Goal: Task Accomplishment & Management: Manage account settings

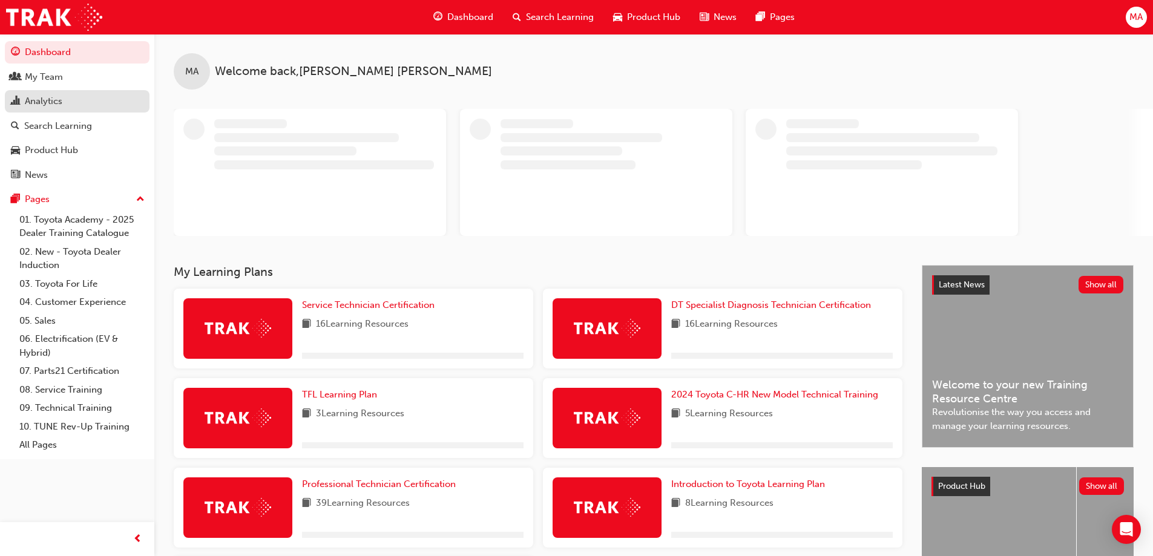
click at [106, 95] on div "Analytics" at bounding box center [77, 101] width 133 height 15
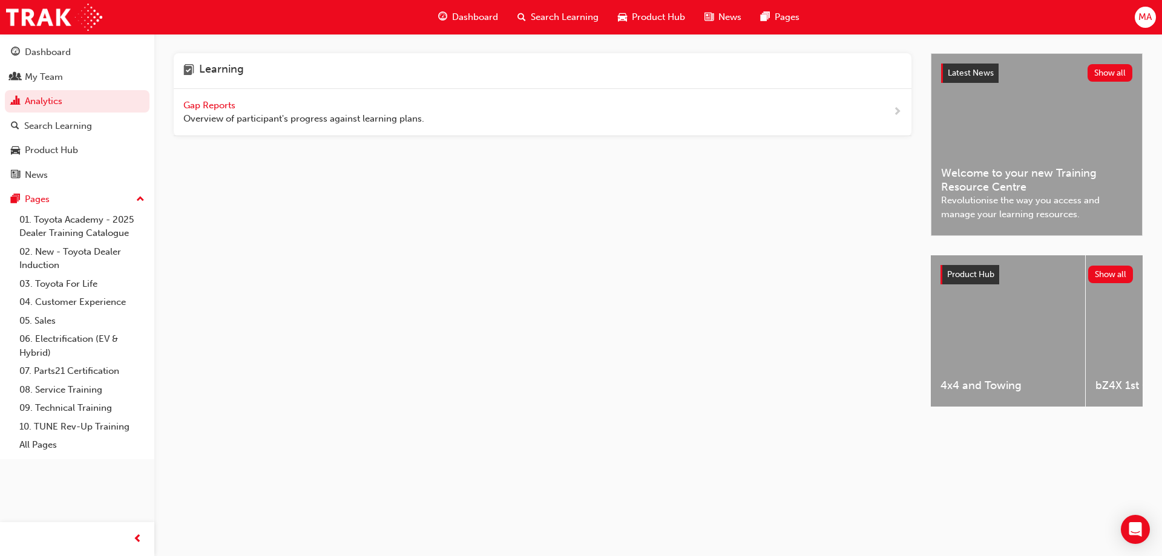
click at [203, 108] on span "Gap Reports" at bounding box center [210, 105] width 54 height 11
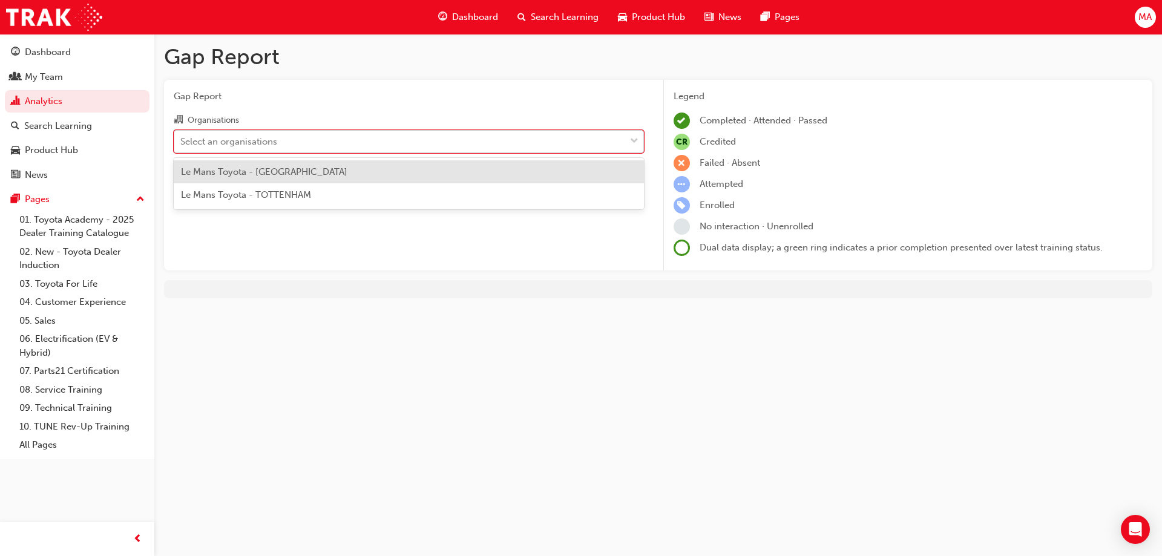
click at [261, 142] on div "Select an organisations" at bounding box center [228, 141] width 97 height 14
click at [182, 142] on input "Organisations option Le Mans Toyota - DEER PARK focused, 1 of 2. 2 results avai…" at bounding box center [180, 141] width 1 height 10
click at [259, 171] on span "Le Mans Toyota - DEER PARK" at bounding box center [264, 171] width 166 height 11
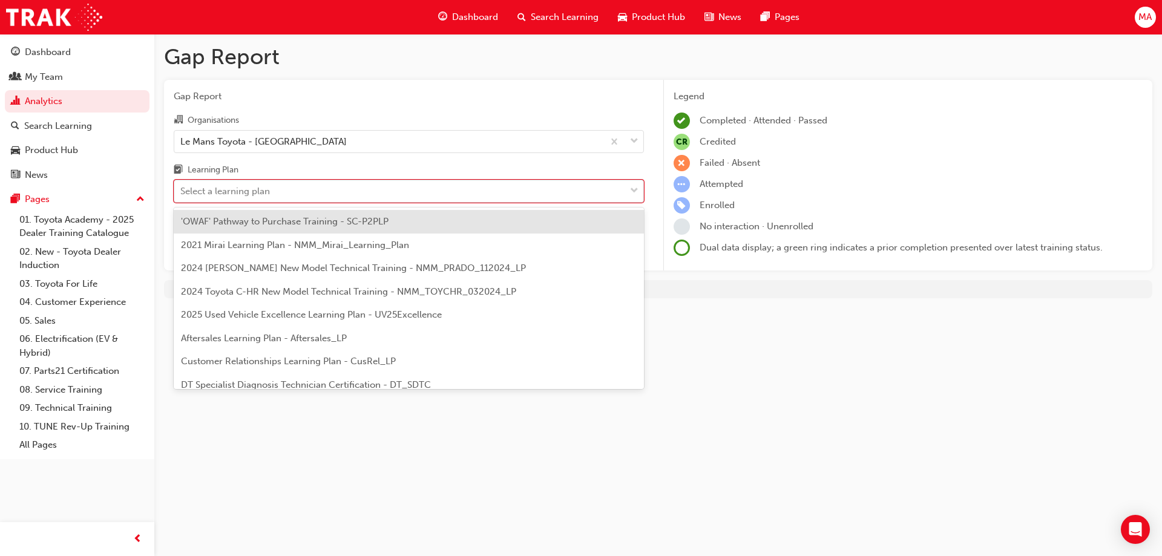
click at [267, 191] on div "Select a learning plan" at bounding box center [225, 192] width 90 height 14
click at [182, 191] on input "Learning Plan option 'OWAF' Pathway to Purchase Training - SC-P2PLP focused, 1 …" at bounding box center [180, 191] width 1 height 10
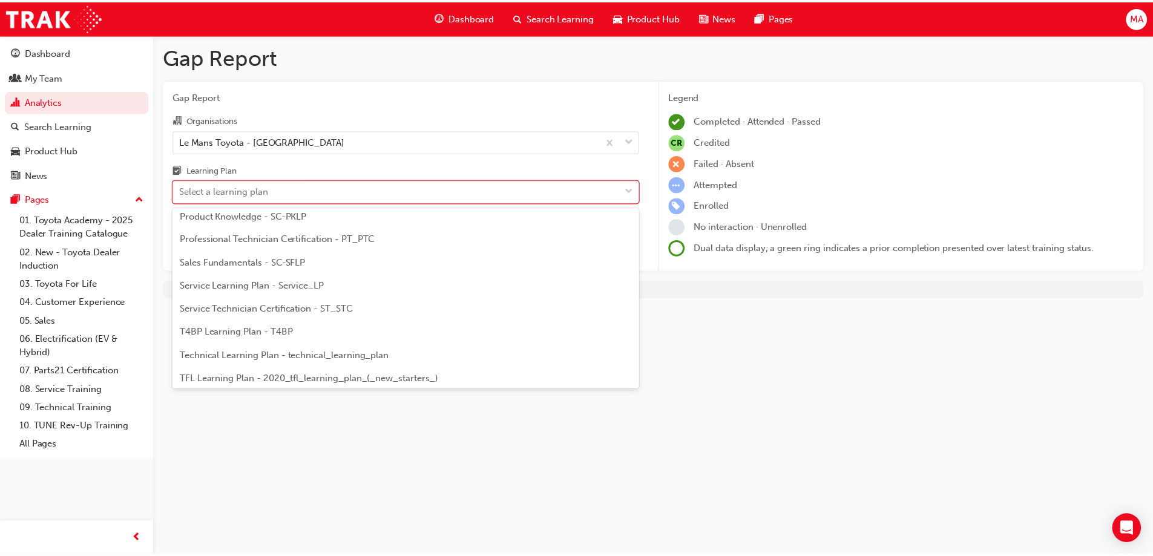
scroll to position [424, 0]
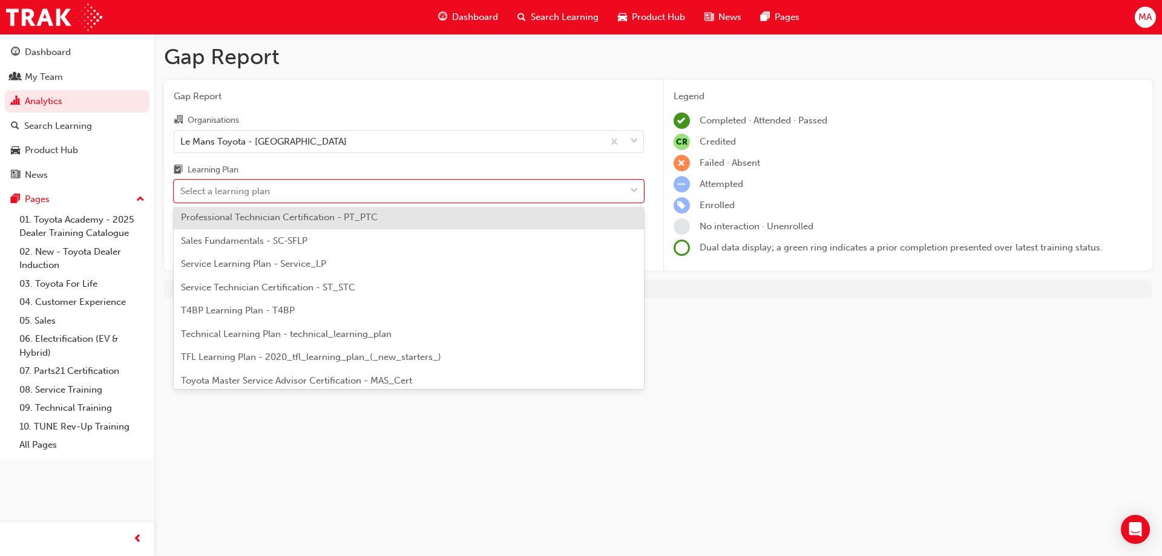
click at [266, 226] on div "Professional Technician Certification - PT_PTC" at bounding box center [409, 218] width 470 height 24
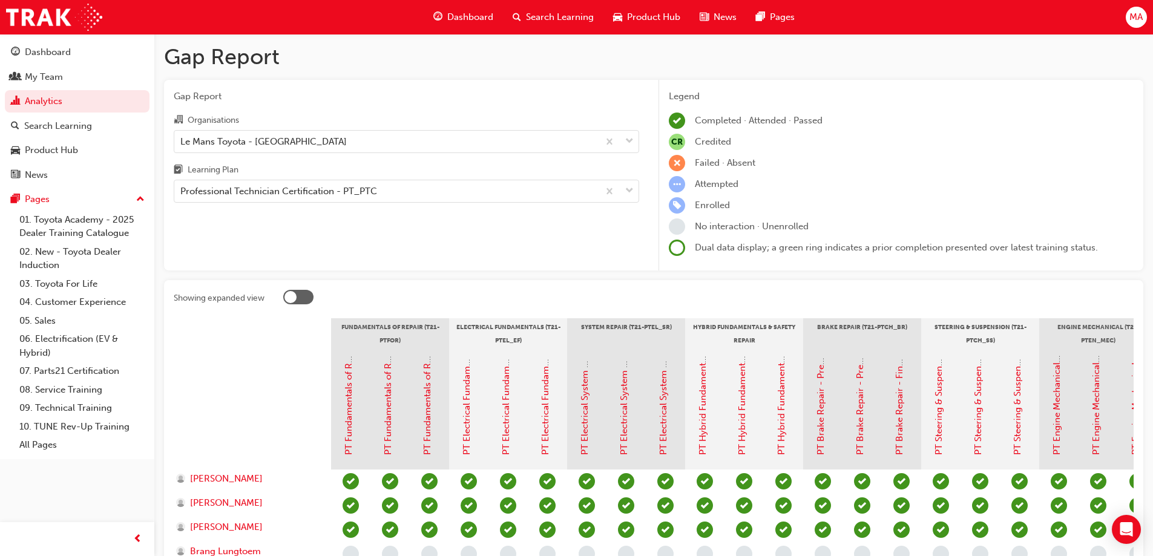
click at [300, 299] on div at bounding box center [298, 297] width 30 height 15
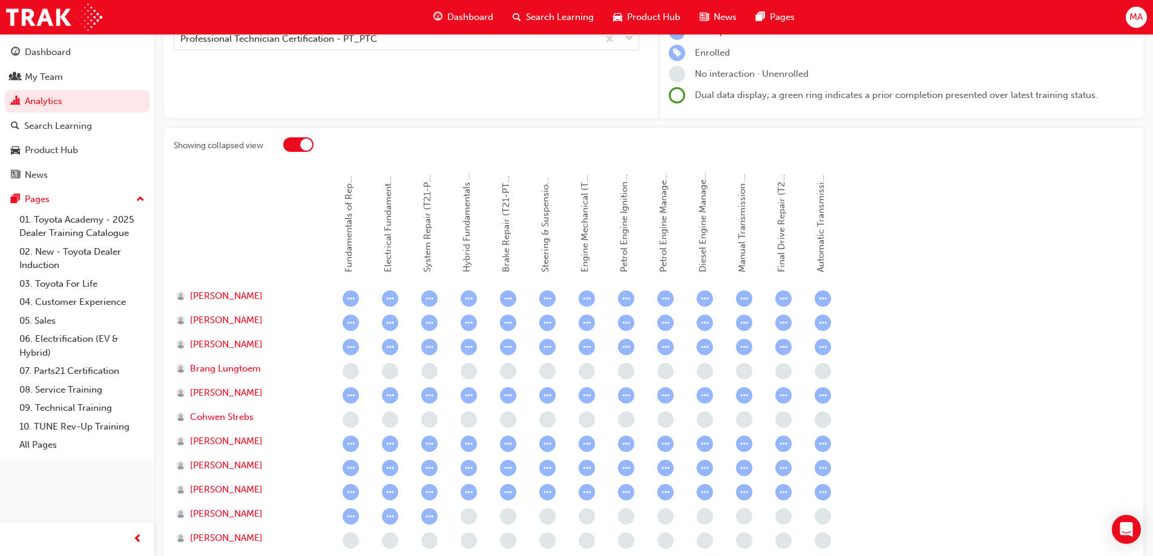
scroll to position [242, 0]
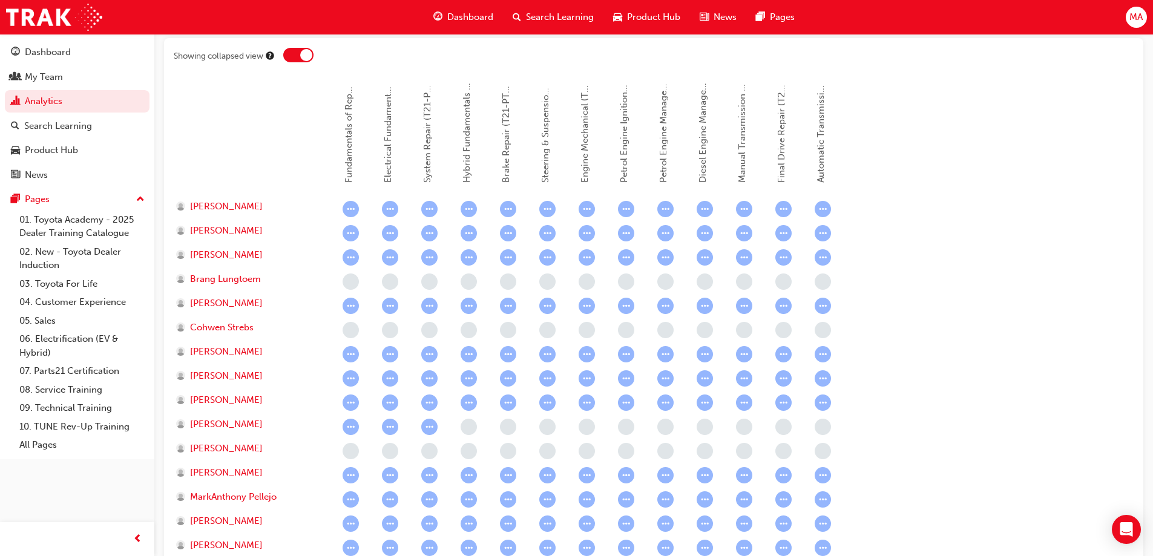
click at [298, 62] on div at bounding box center [298, 55] width 30 height 15
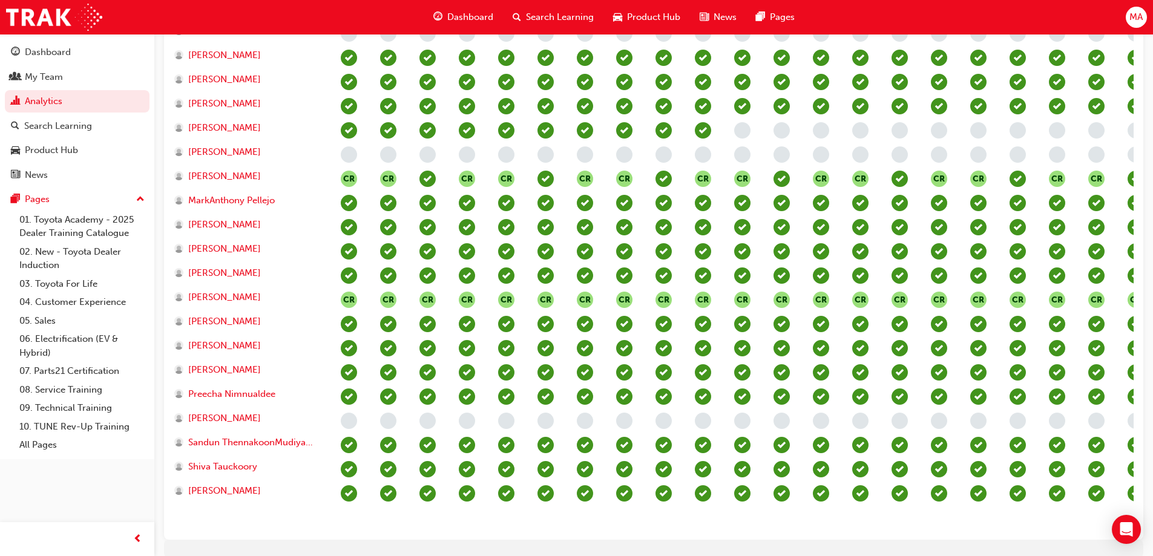
scroll to position [0, 0]
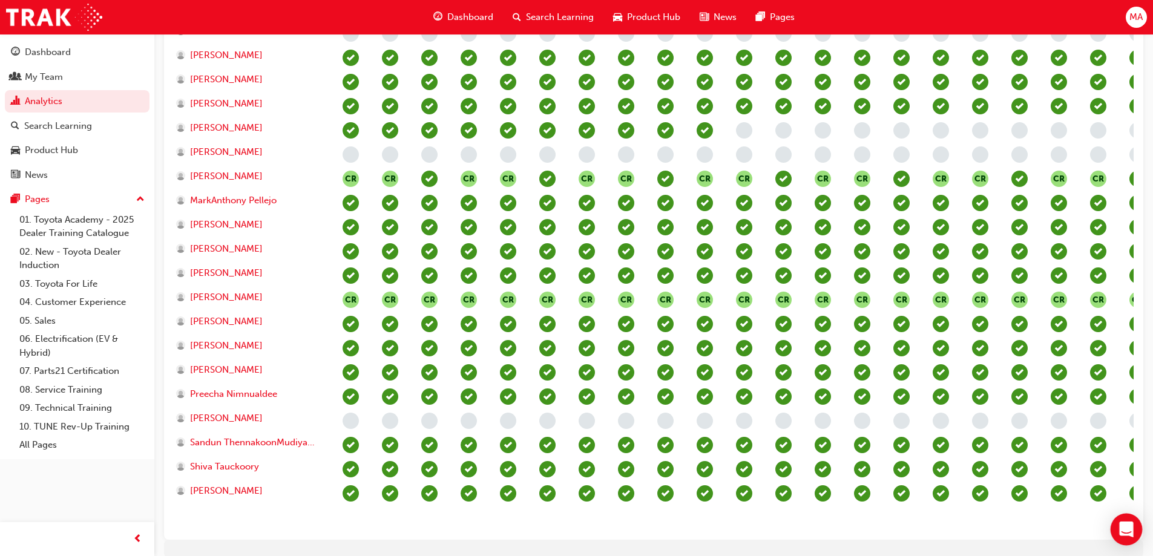
click at [1130, 533] on icon "Open Intercom Messenger" at bounding box center [1127, 530] width 16 height 16
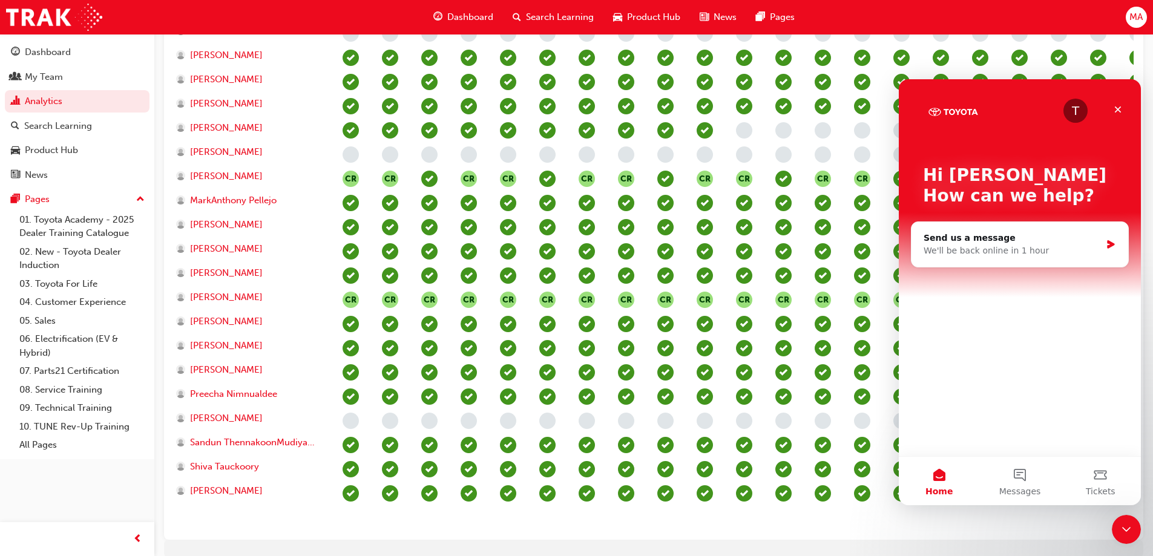
scroll to position [0, 771]
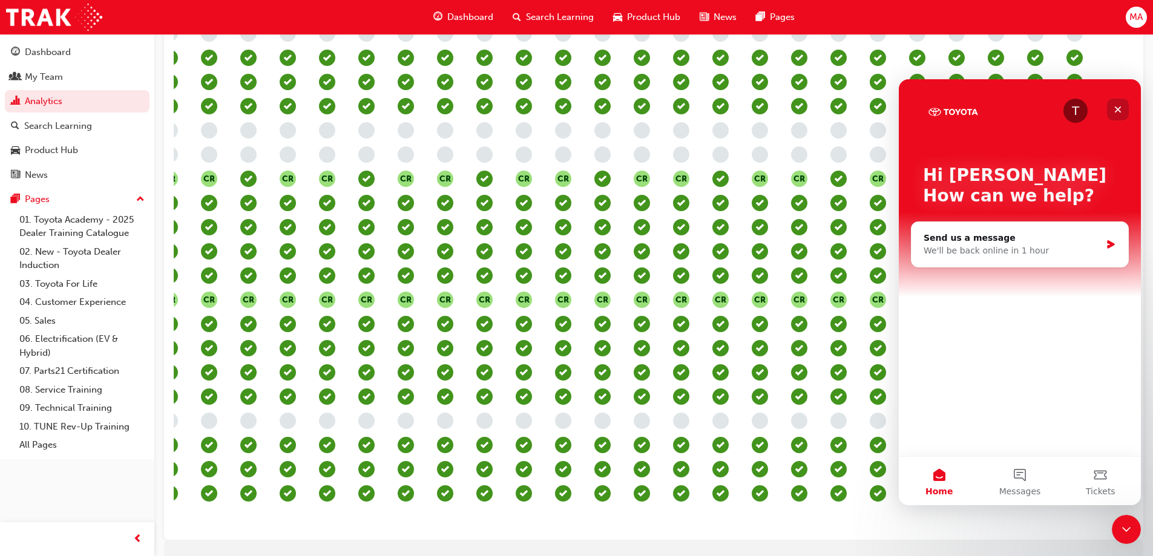
click at [1119, 113] on icon "Close" at bounding box center [1118, 110] width 10 height 10
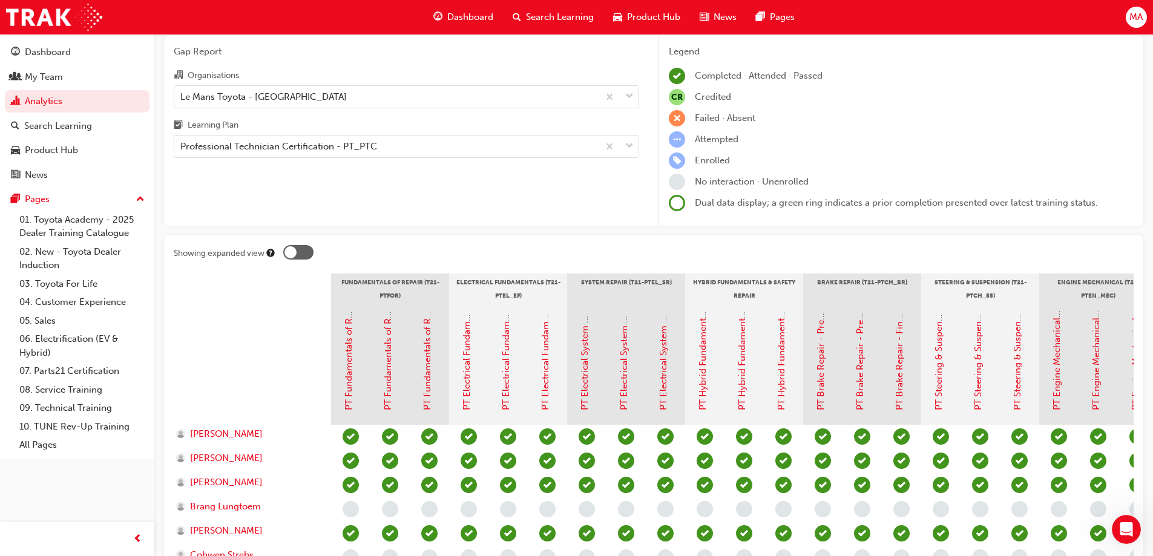
scroll to position [24, 0]
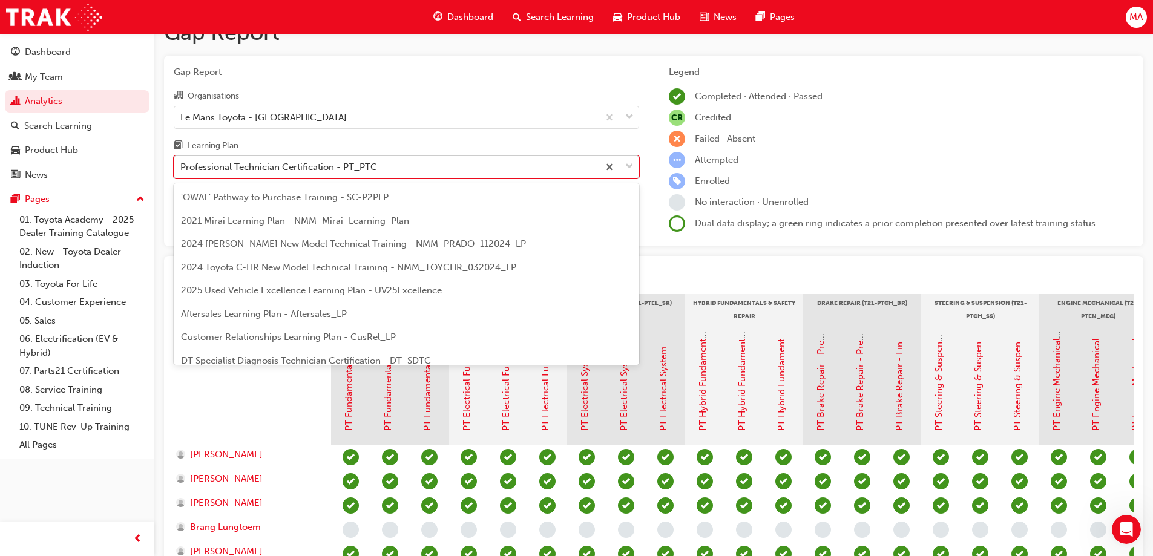
click at [341, 170] on div "Professional Technician Certification - PT_PTC" at bounding box center [278, 167] width 197 height 14
click at [182, 170] on input "Learning Plan option Professional Technician Certification - PT_PTC, selected. …" at bounding box center [180, 167] width 1 height 10
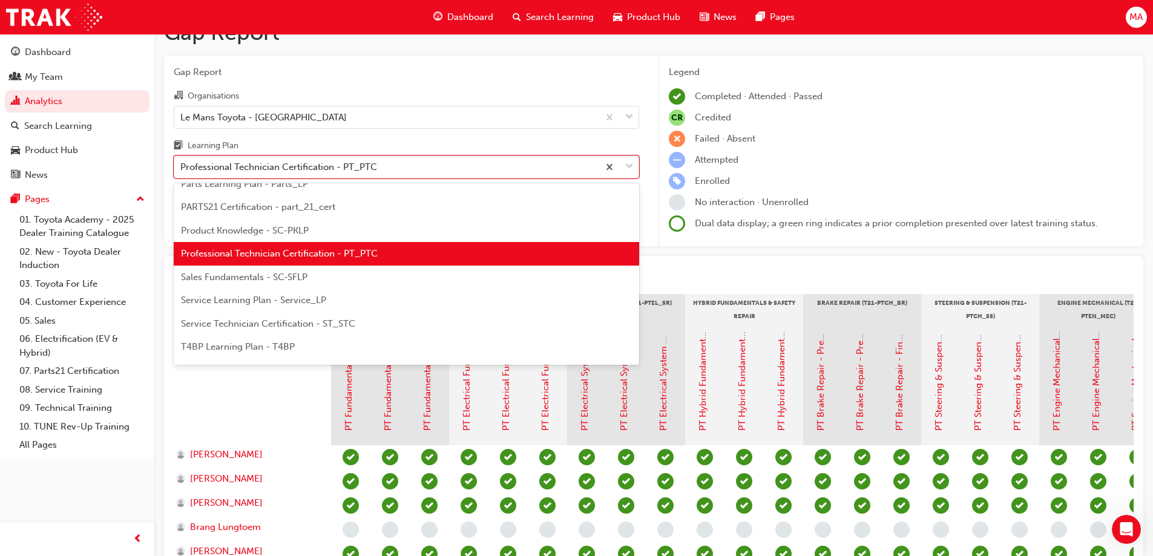
scroll to position [424, 0]
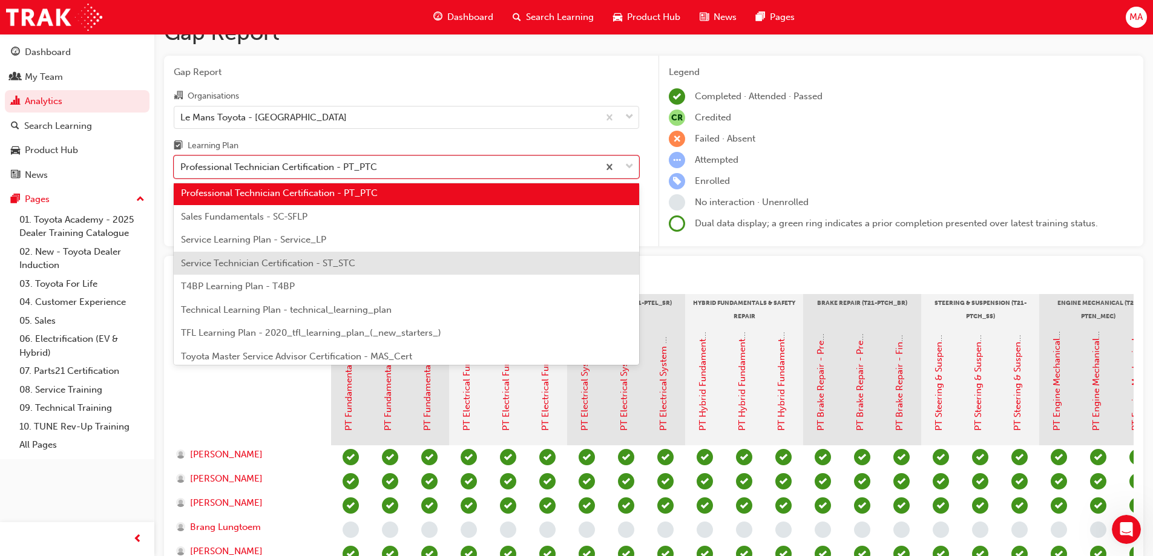
click at [305, 260] on span "Service Technician Certification - ST_STC" at bounding box center [268, 263] width 174 height 11
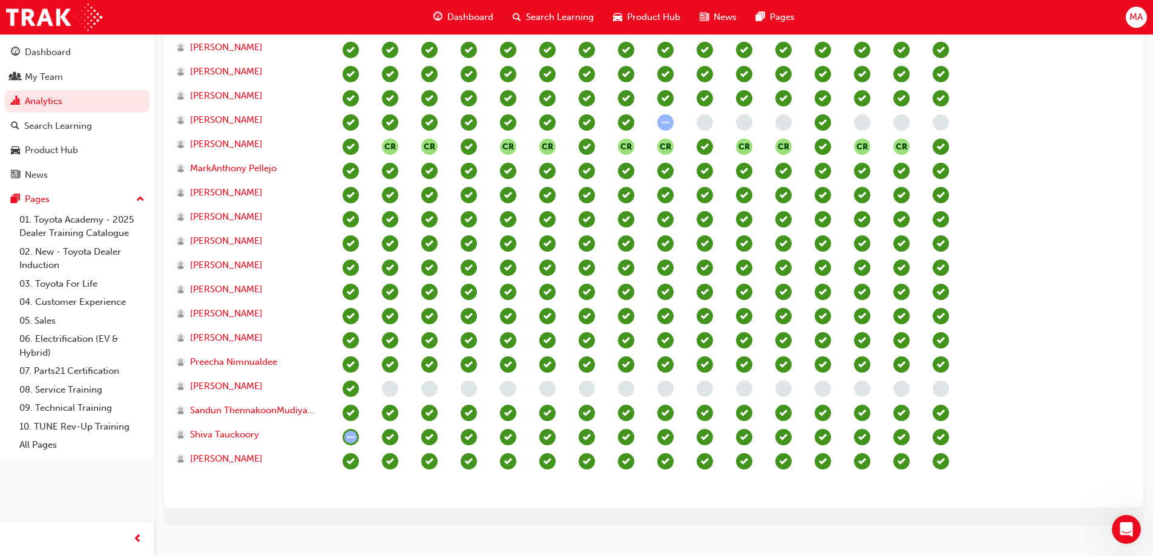
scroll to position [605, 0]
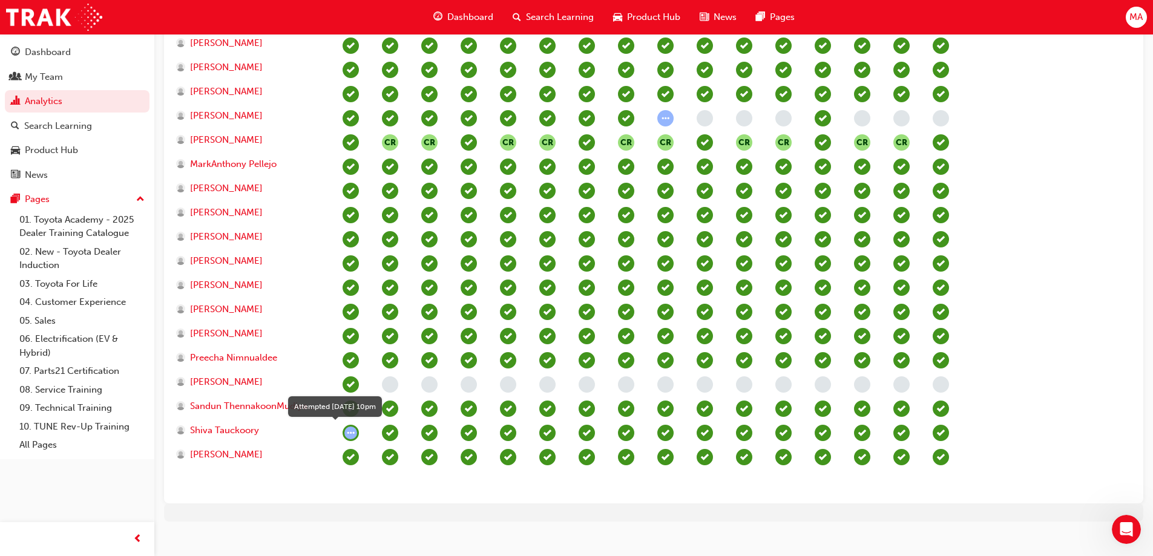
click at [348, 432] on span "learningRecordVerb_ATTEMPT-icon" at bounding box center [351, 433] width 16 height 16
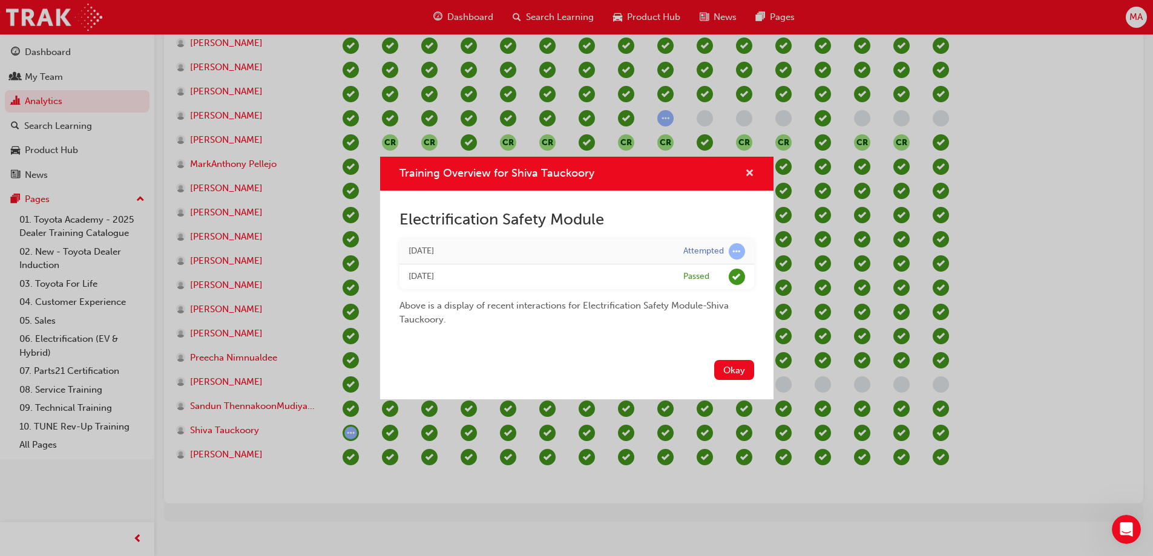
click at [751, 172] on span "cross-icon" at bounding box center [749, 174] width 9 height 11
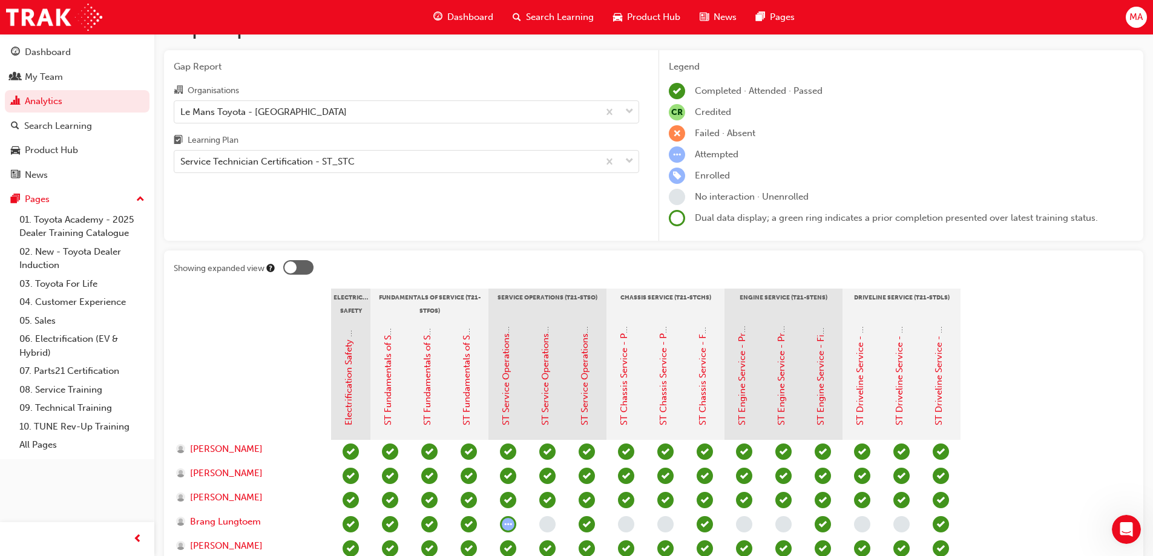
scroll to position [0, 0]
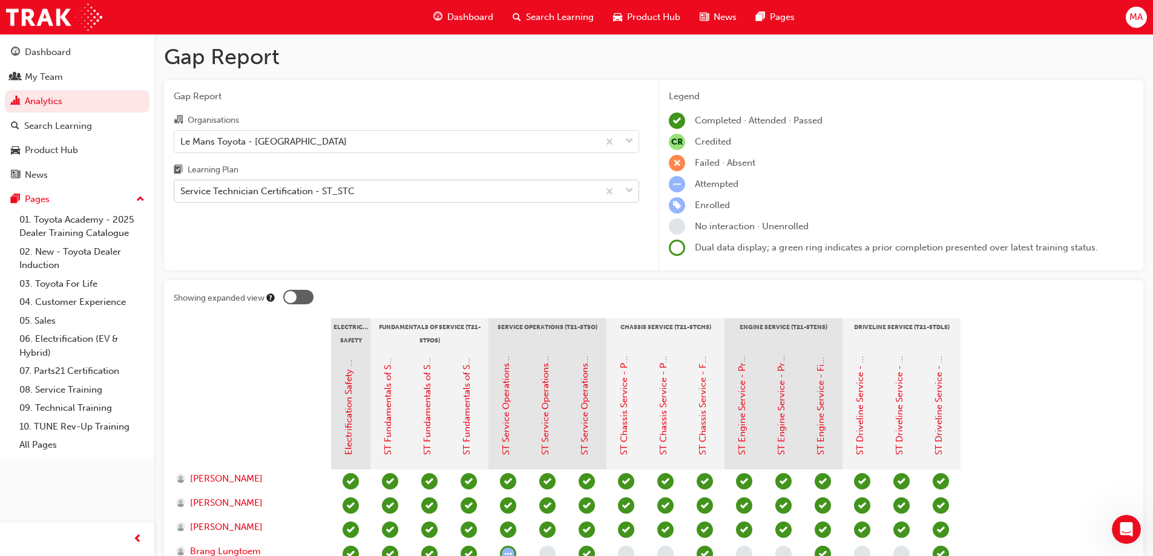
click at [368, 191] on div "Service Technician Certification - ST_STC" at bounding box center [386, 191] width 424 height 21
click at [182, 191] on input "Learning Plan Service Technician Certification - ST_STC" at bounding box center [180, 191] width 1 height 10
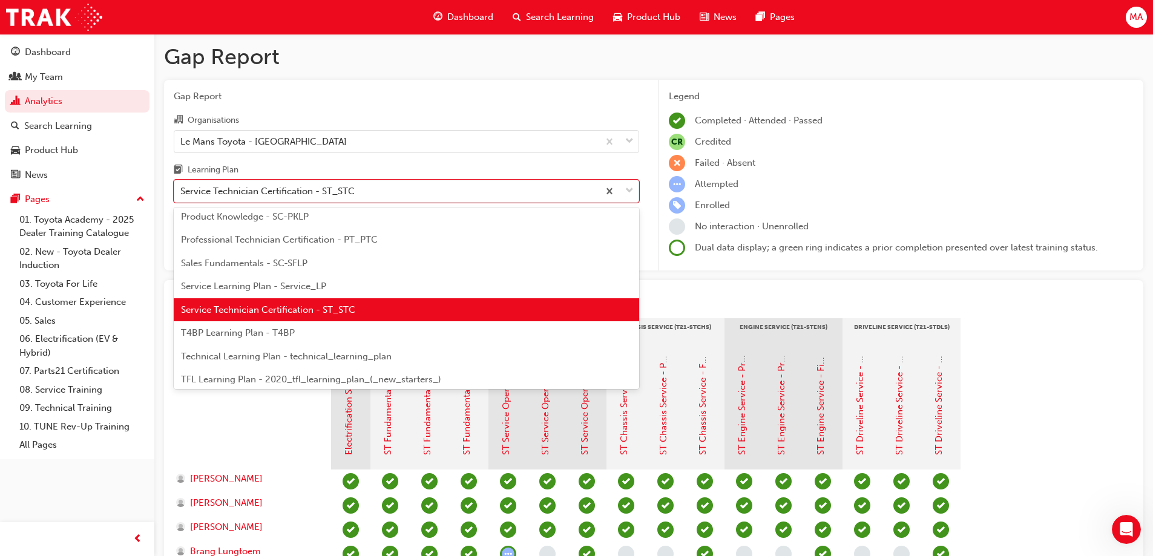
scroll to position [341, 0]
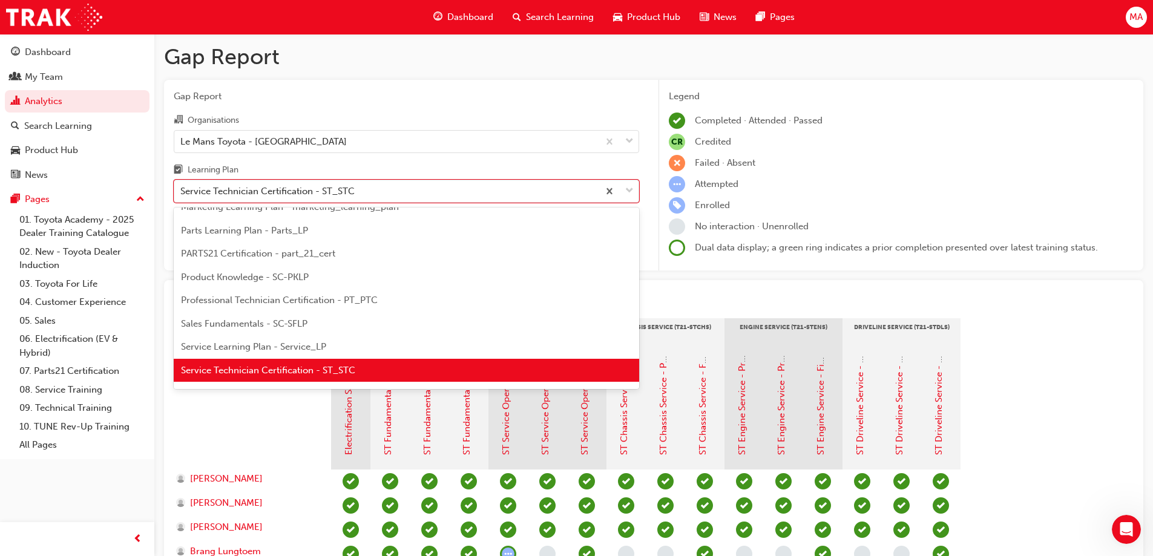
click at [295, 298] on span "Professional Technician Certification - PT_PTC" at bounding box center [279, 300] width 197 height 11
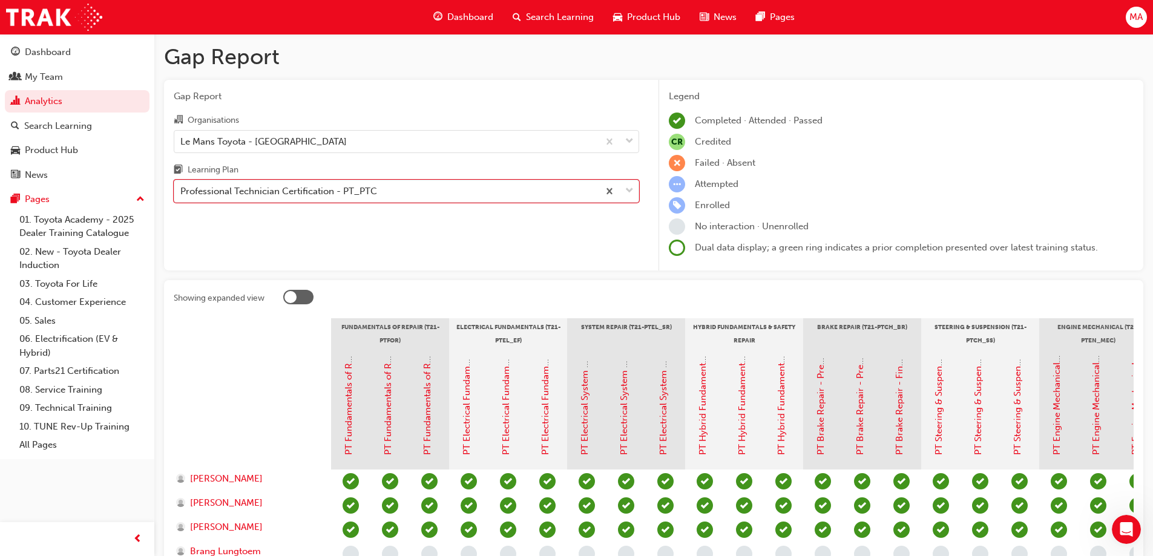
click at [324, 206] on div "Gap Report Organisations Le Mans Toyota - DEER PARK Learning Plan option Profes…" at bounding box center [406, 175] width 485 height 191
click at [323, 199] on div "Professional Technician Certification - PT_PTC" at bounding box center [386, 191] width 424 height 21
click at [182, 196] on input "Learning Plan Professional Technician Certification - PT_PTC" at bounding box center [180, 191] width 1 height 10
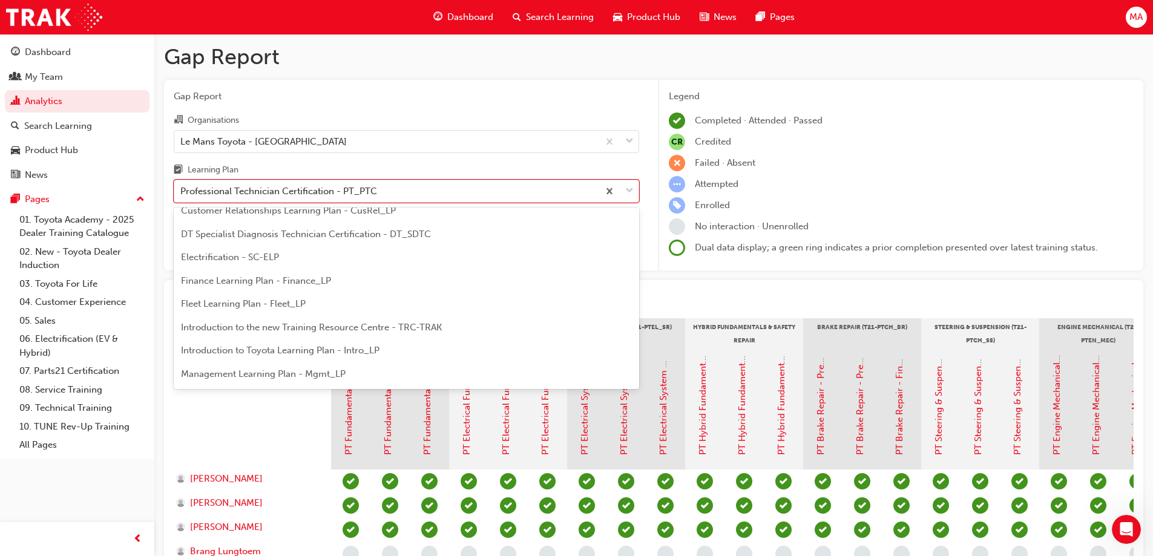
scroll to position [90, 0]
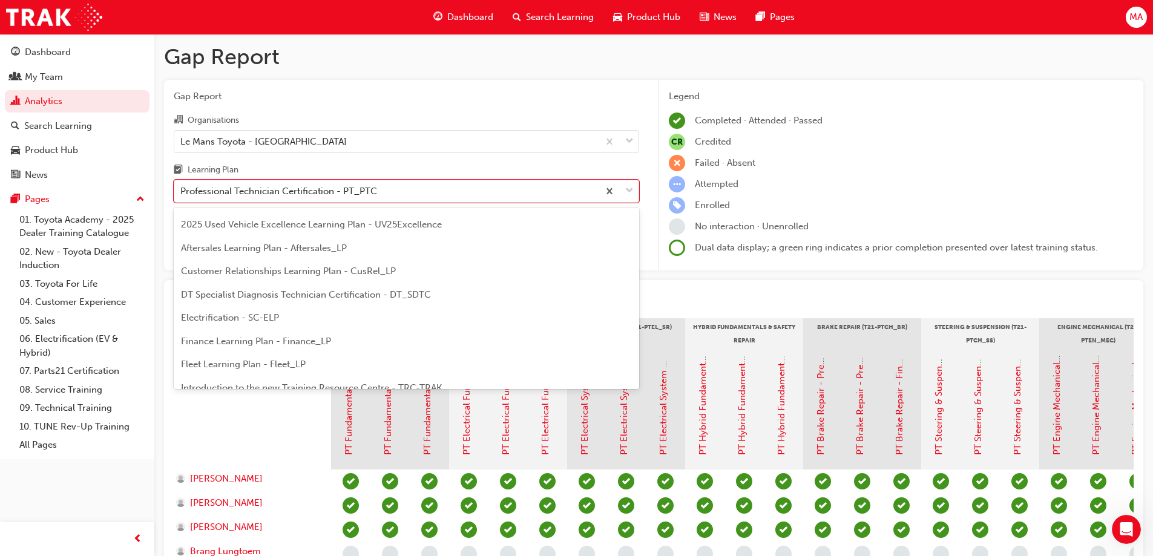
click at [288, 292] on span "DT Specialist Diagnosis Technician Certification - DT_SDTC" at bounding box center [306, 294] width 250 height 11
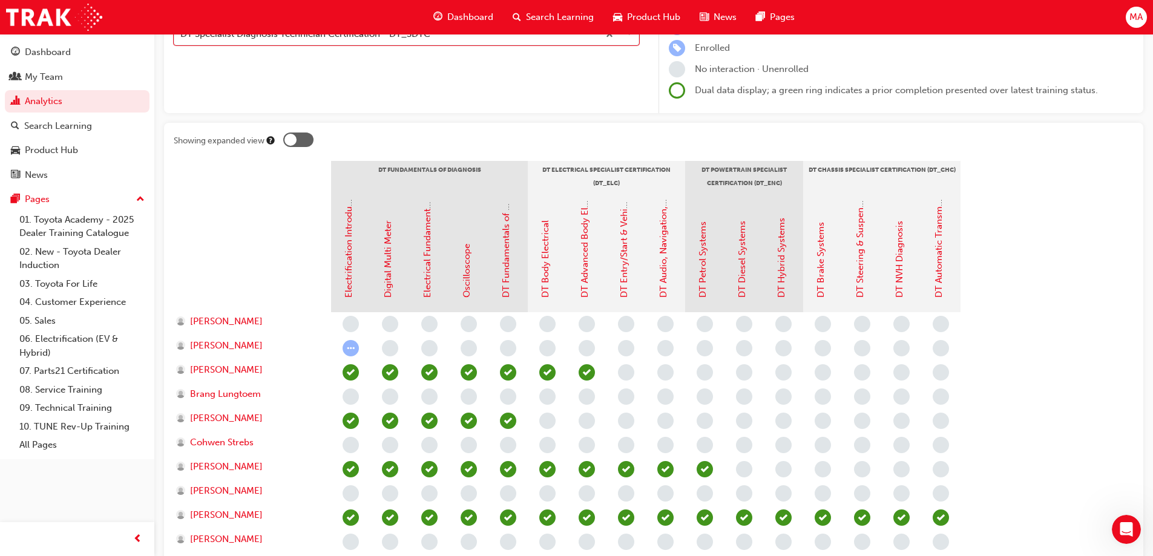
scroll to position [136, 0]
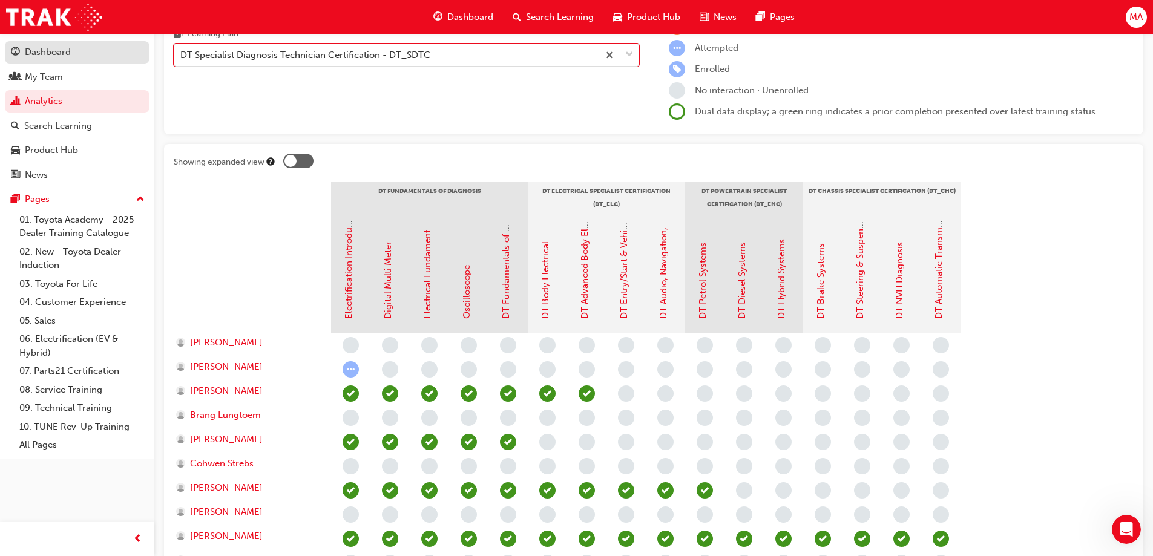
click at [51, 49] on div "Dashboard" at bounding box center [48, 52] width 46 height 14
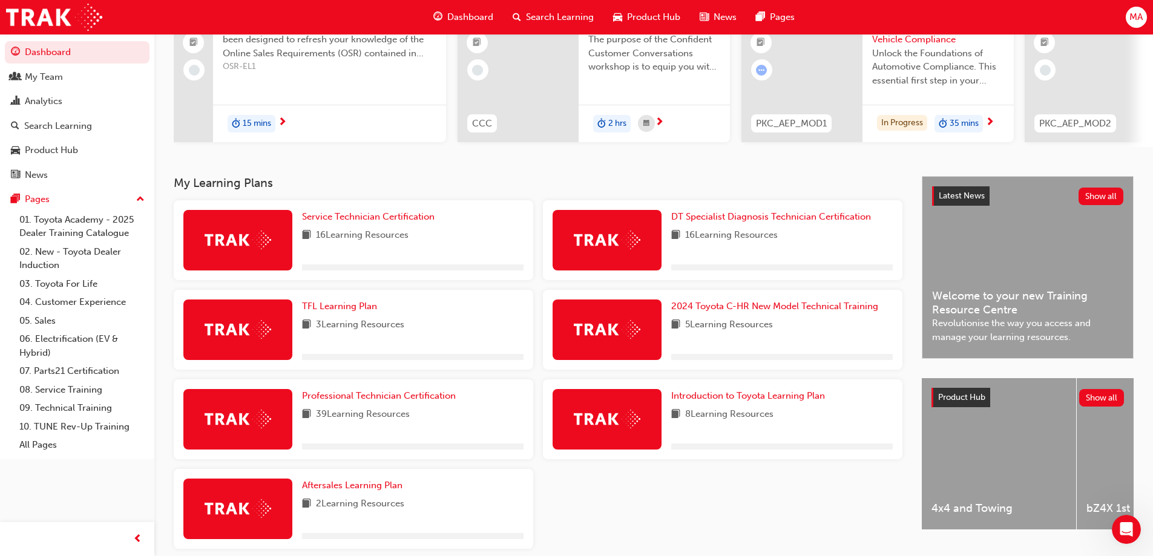
scroll to position [189, 0]
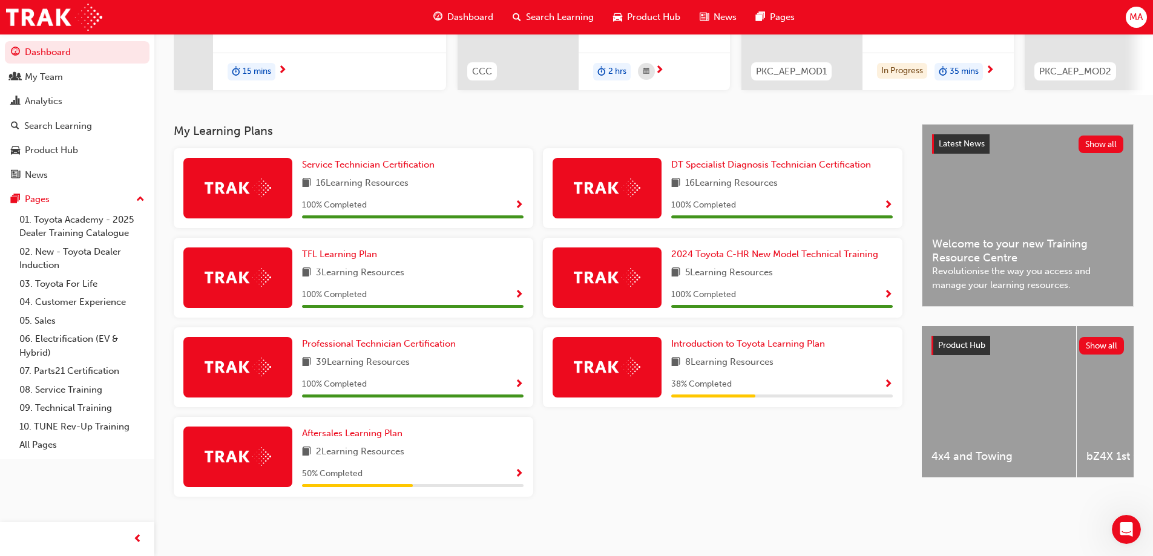
click at [1136, 18] on span "MA" at bounding box center [1136, 17] width 13 height 14
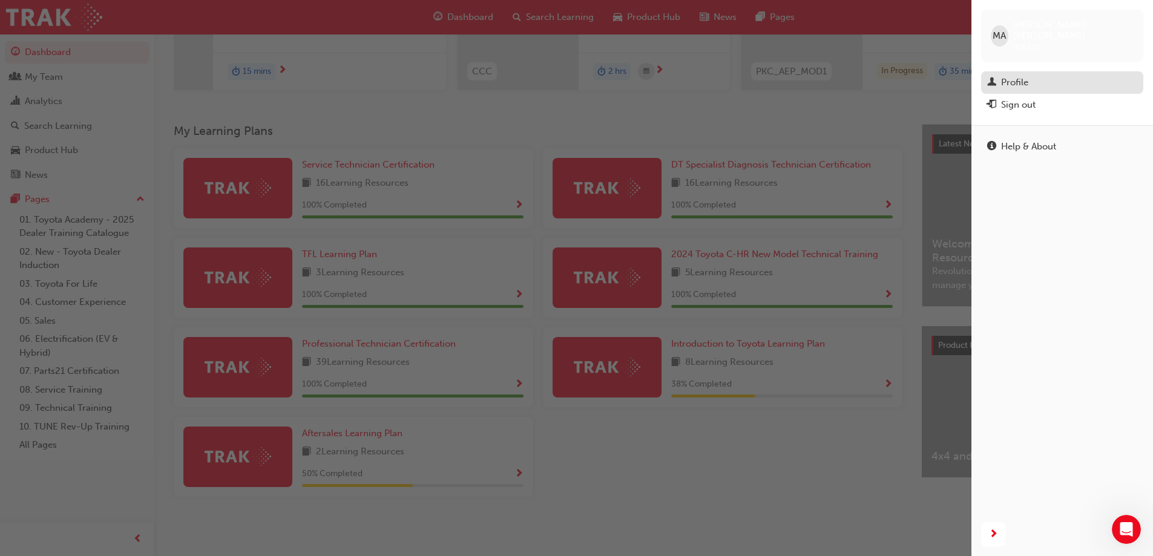
click at [1028, 76] on div "Profile" at bounding box center [1014, 83] width 27 height 14
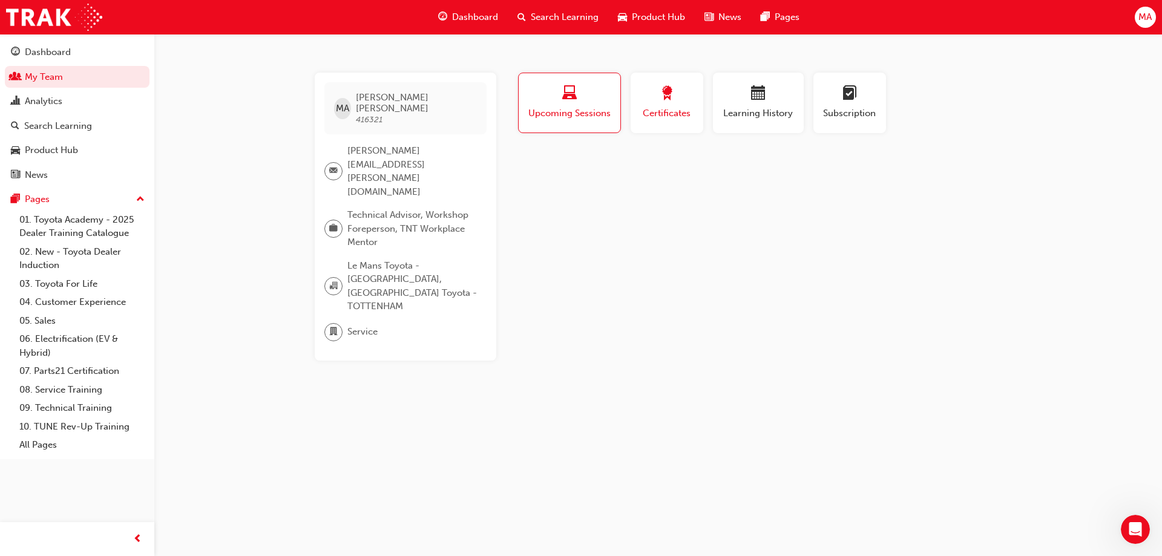
click at [670, 110] on span "Certificates" at bounding box center [667, 114] width 54 height 14
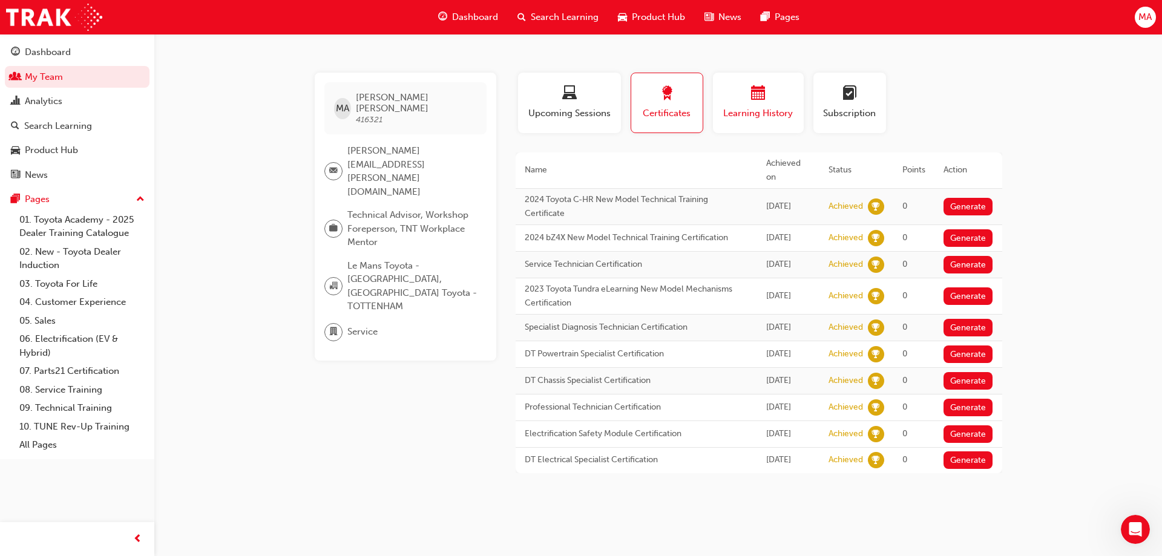
click at [749, 112] on span "Learning History" at bounding box center [758, 114] width 73 height 14
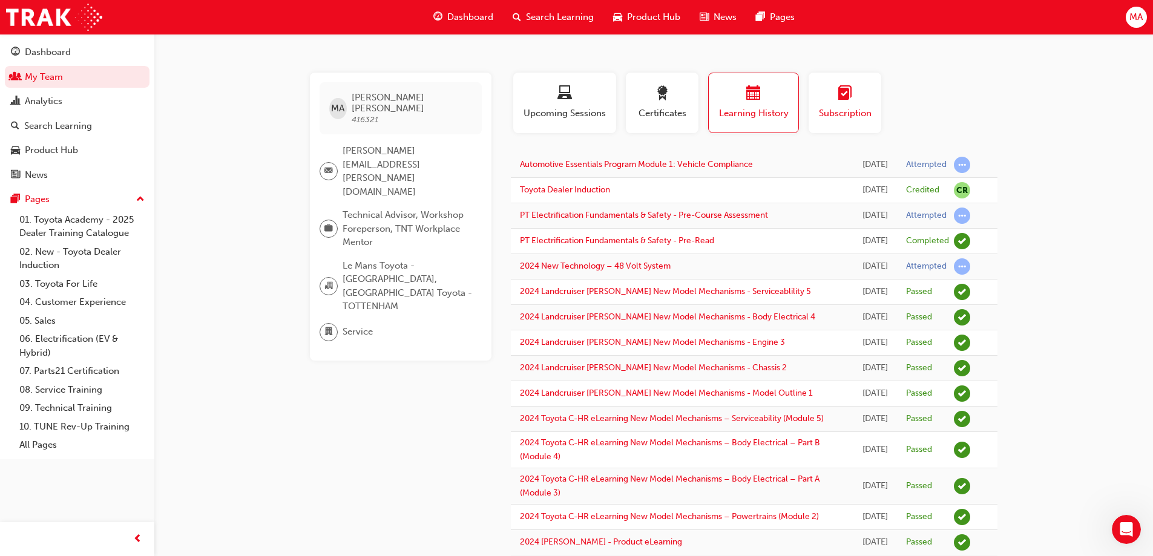
click at [860, 109] on span "Subscription" at bounding box center [845, 114] width 54 height 14
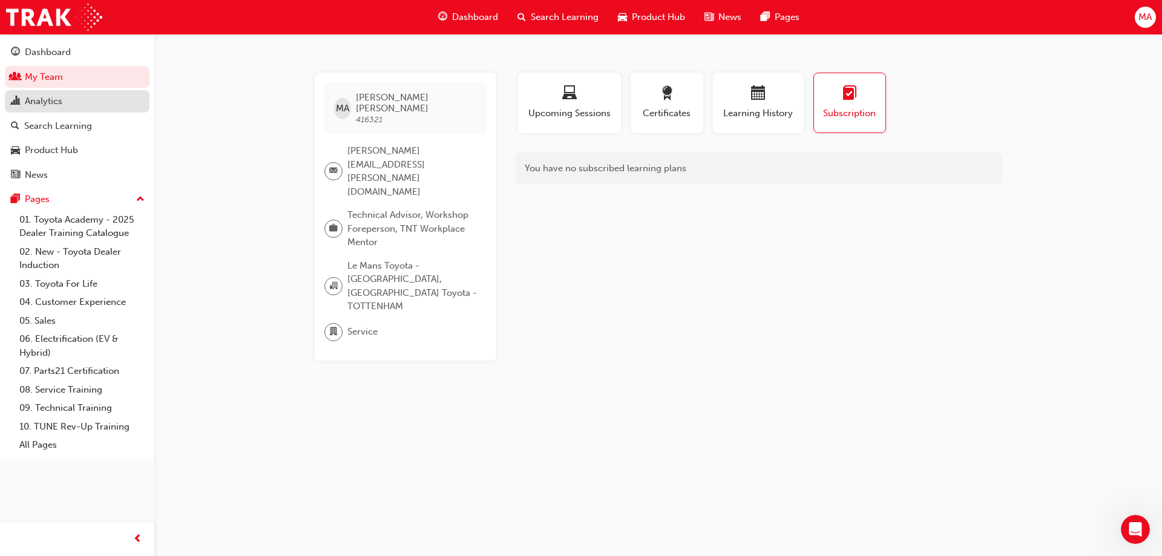
click at [52, 93] on link "Analytics" at bounding box center [77, 101] width 145 height 22
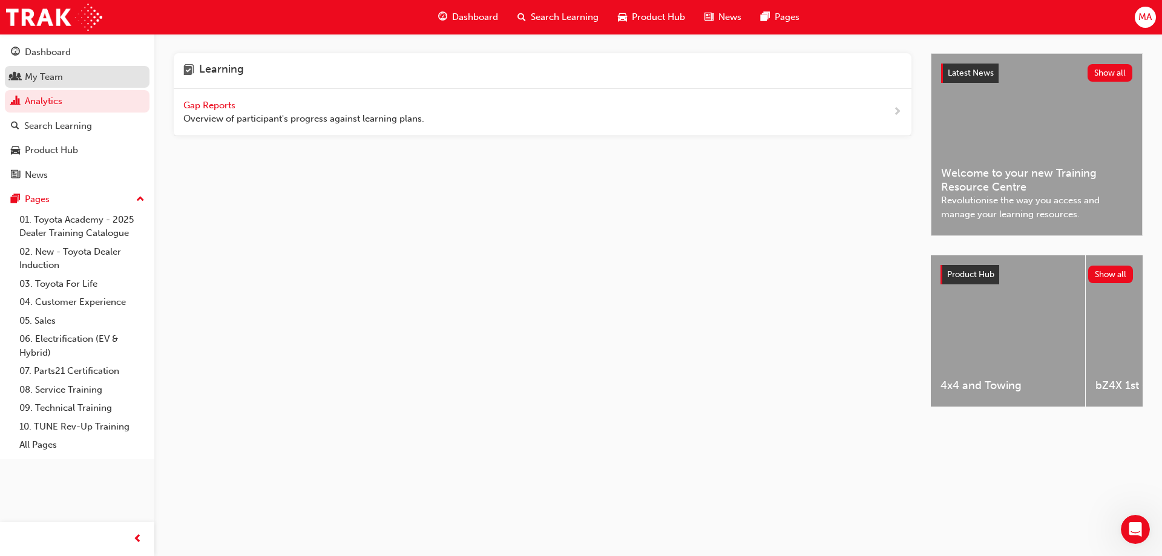
click at [65, 84] on link "My Team" at bounding box center [77, 77] width 145 height 22
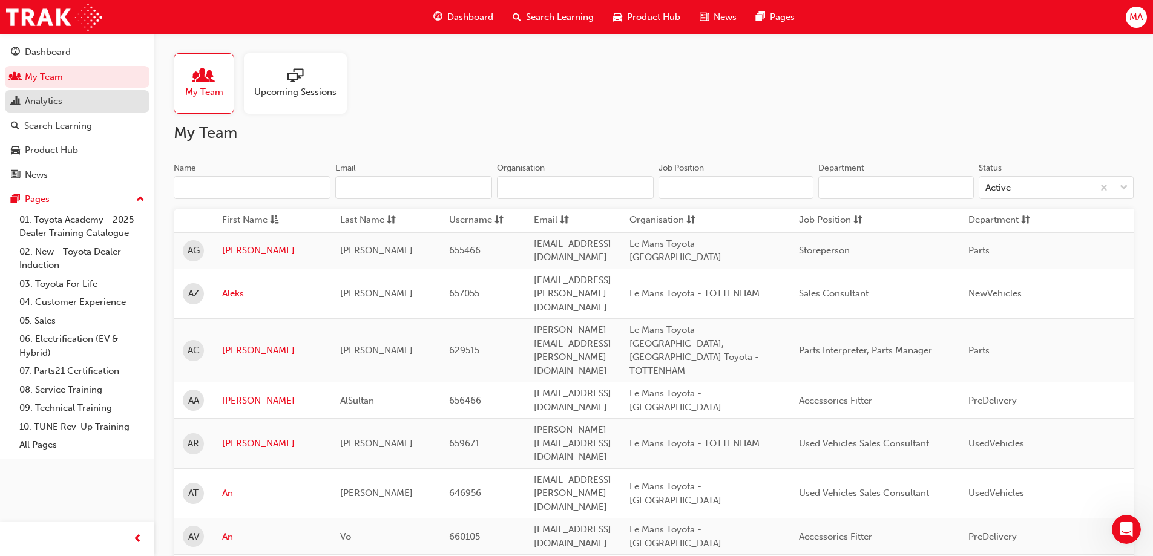
click at [61, 105] on div "Analytics" at bounding box center [44, 101] width 38 height 14
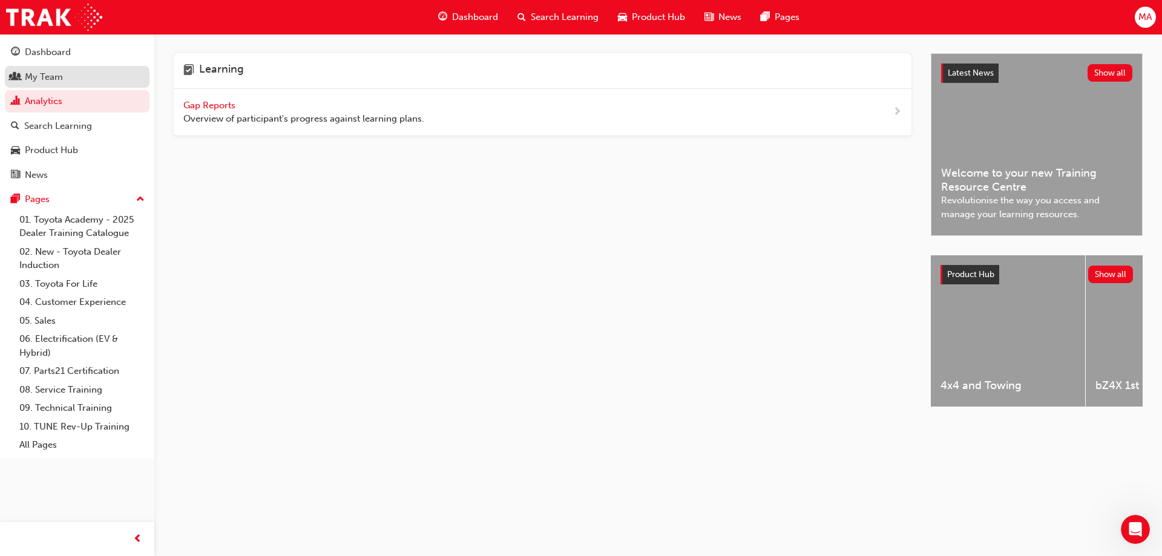
click at [65, 81] on div "My Team" at bounding box center [77, 77] width 133 height 15
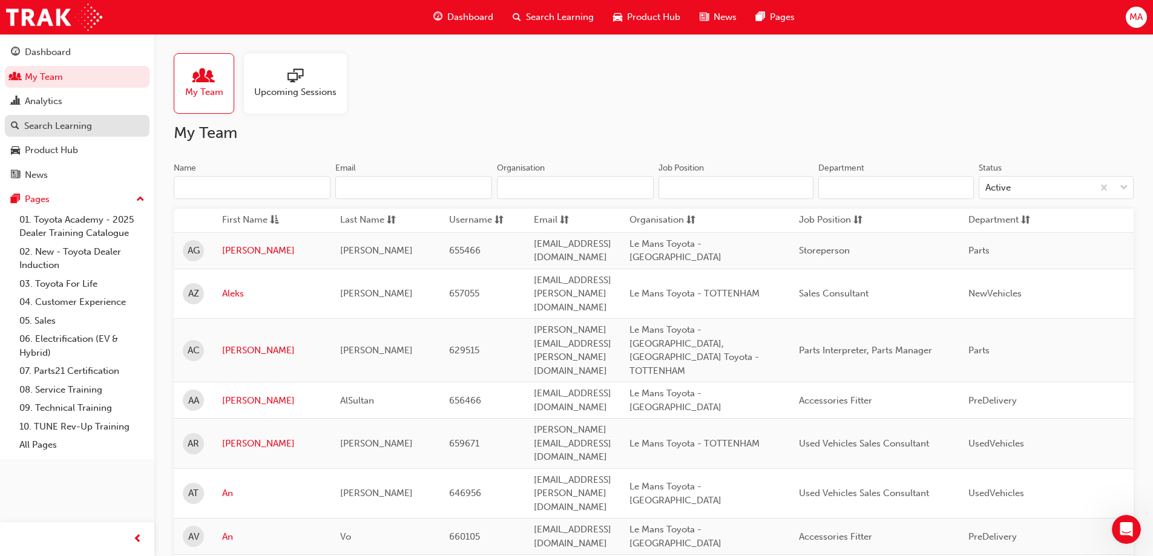
click at [78, 117] on link "Search Learning" at bounding box center [77, 126] width 145 height 22
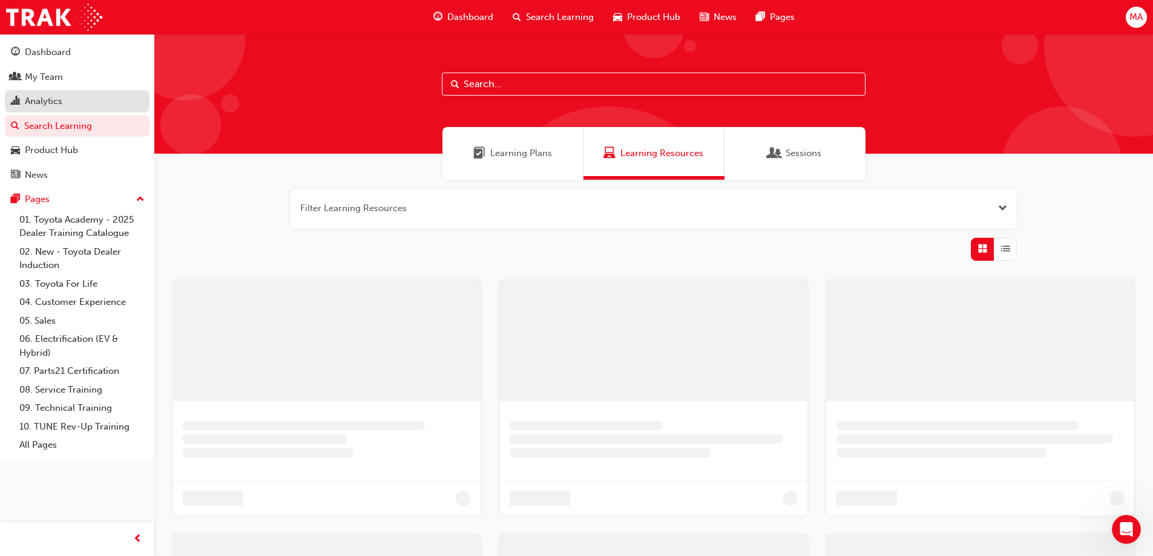
click at [78, 105] on div "Analytics" at bounding box center [77, 101] width 133 height 15
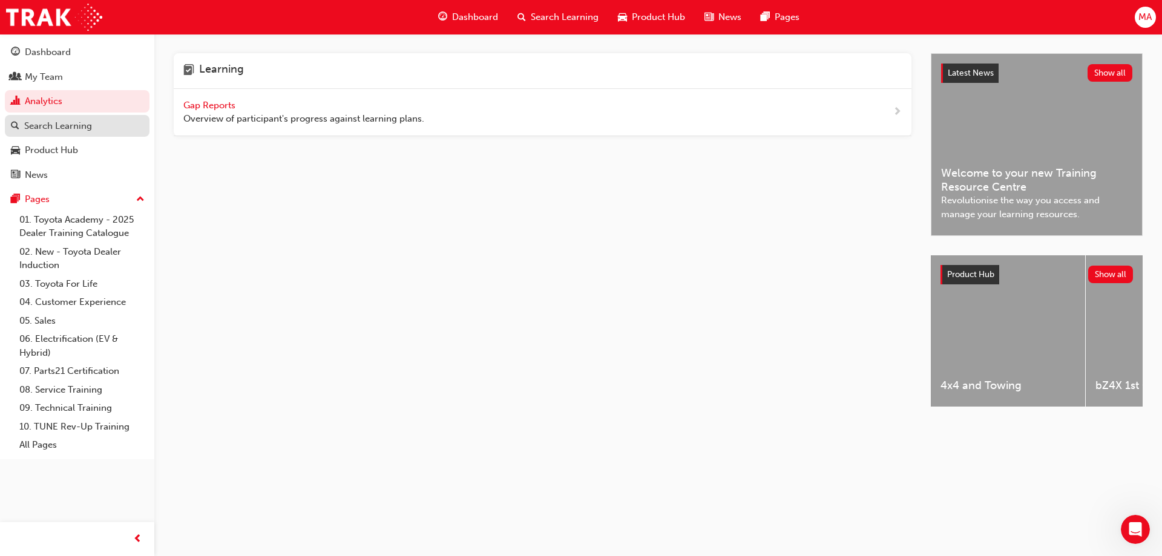
click at [76, 125] on div "Search Learning" at bounding box center [58, 126] width 68 height 14
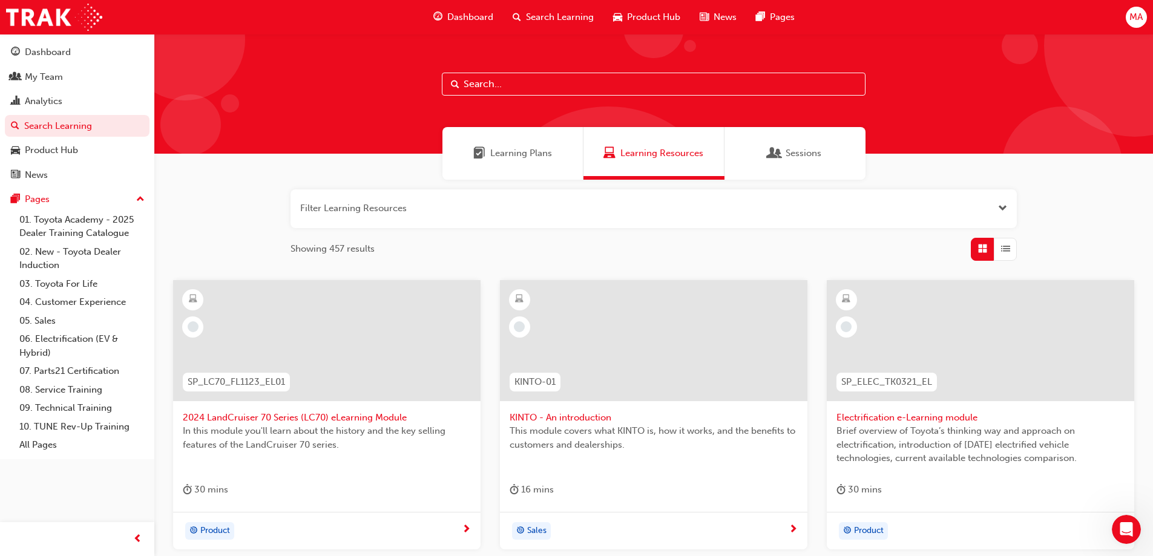
click at [535, 147] on span "Learning Plans" at bounding box center [521, 154] width 62 height 14
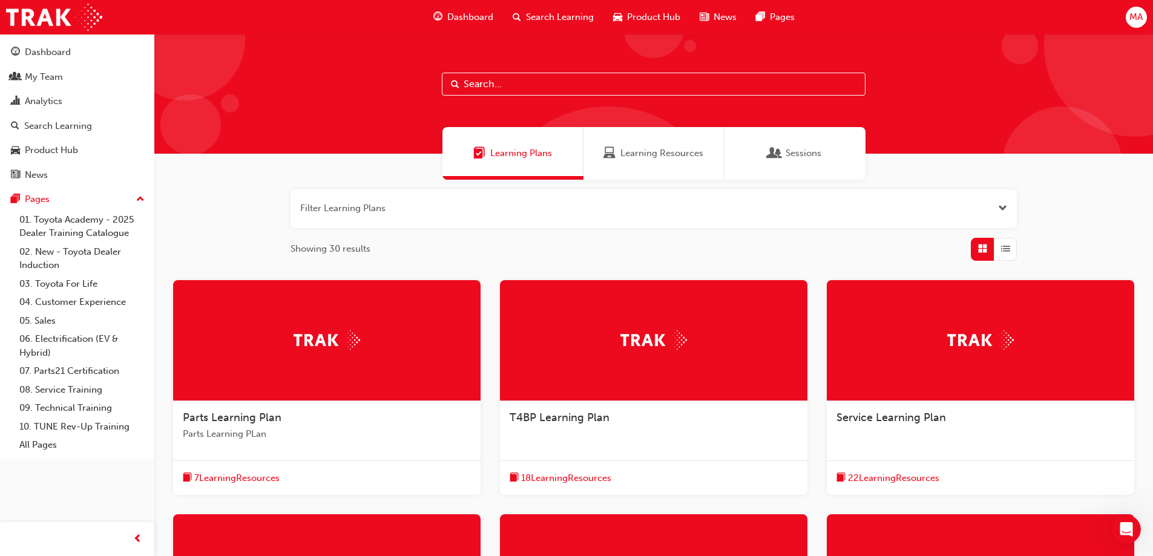
click at [668, 150] on span "Learning Resources" at bounding box center [662, 154] width 83 height 14
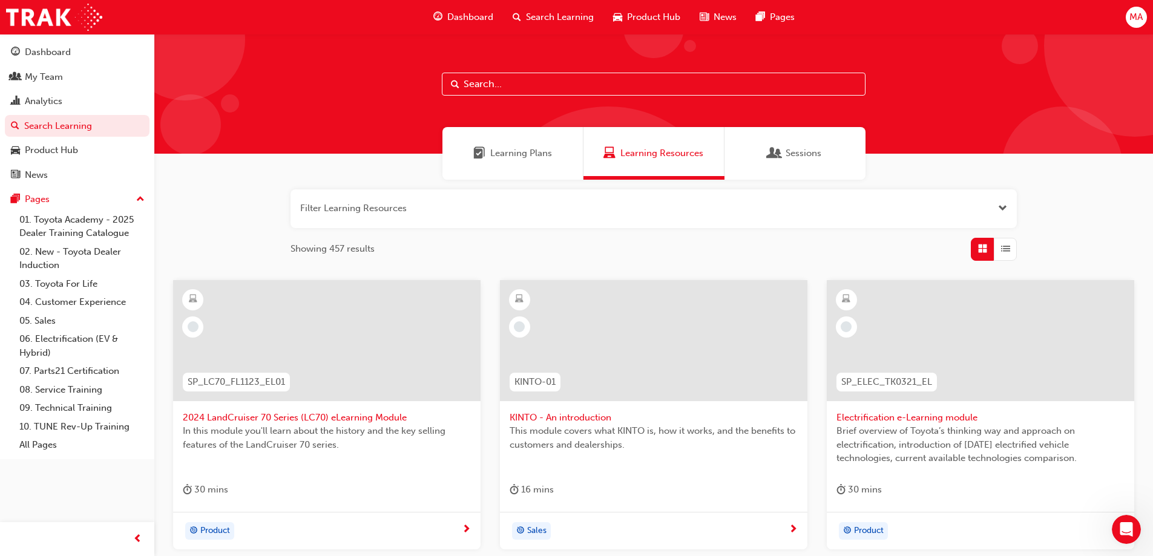
click at [796, 150] on span "Sessions" at bounding box center [804, 154] width 36 height 14
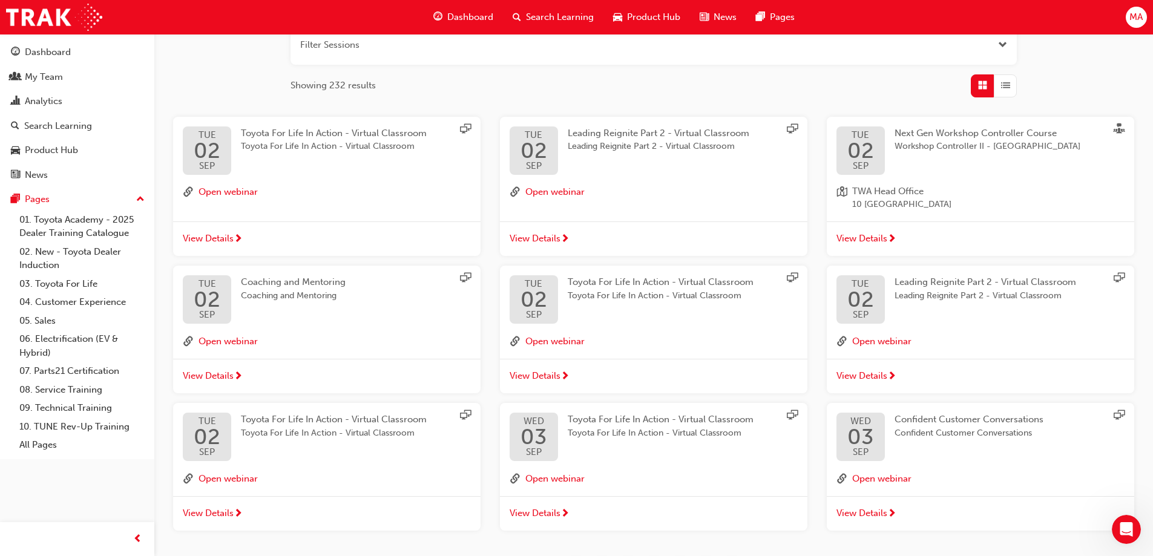
scroll to position [182, 0]
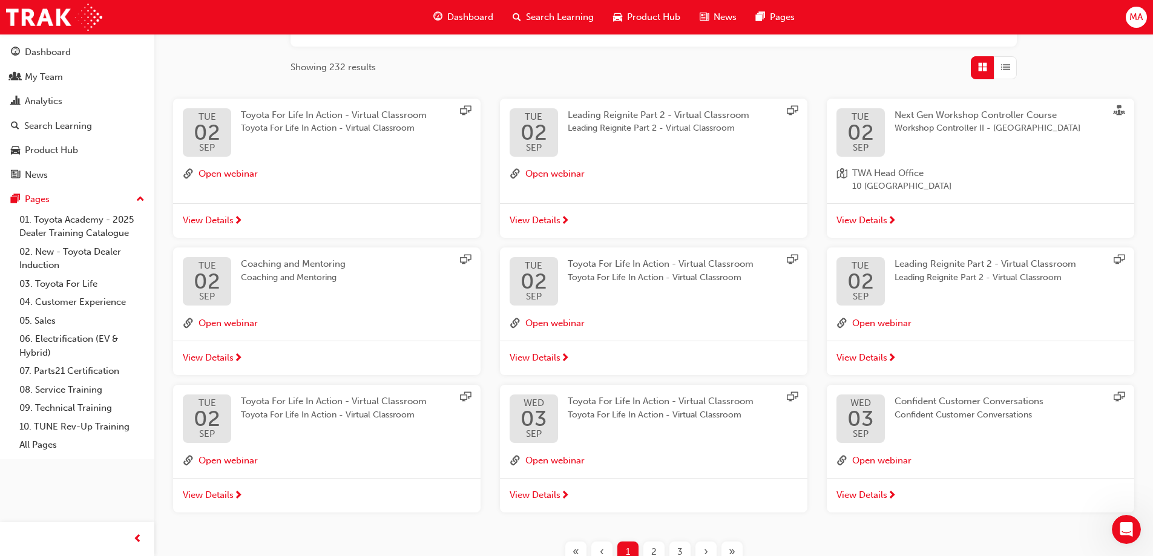
click at [1005, 66] on span "List" at bounding box center [1005, 68] width 9 height 14
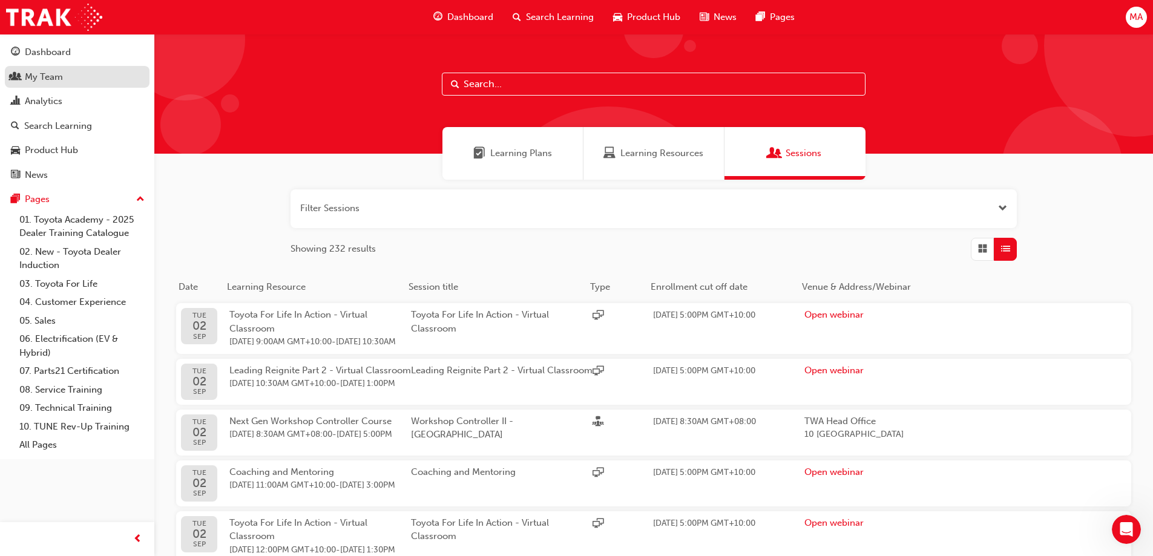
click at [68, 81] on div "My Team" at bounding box center [77, 77] width 133 height 15
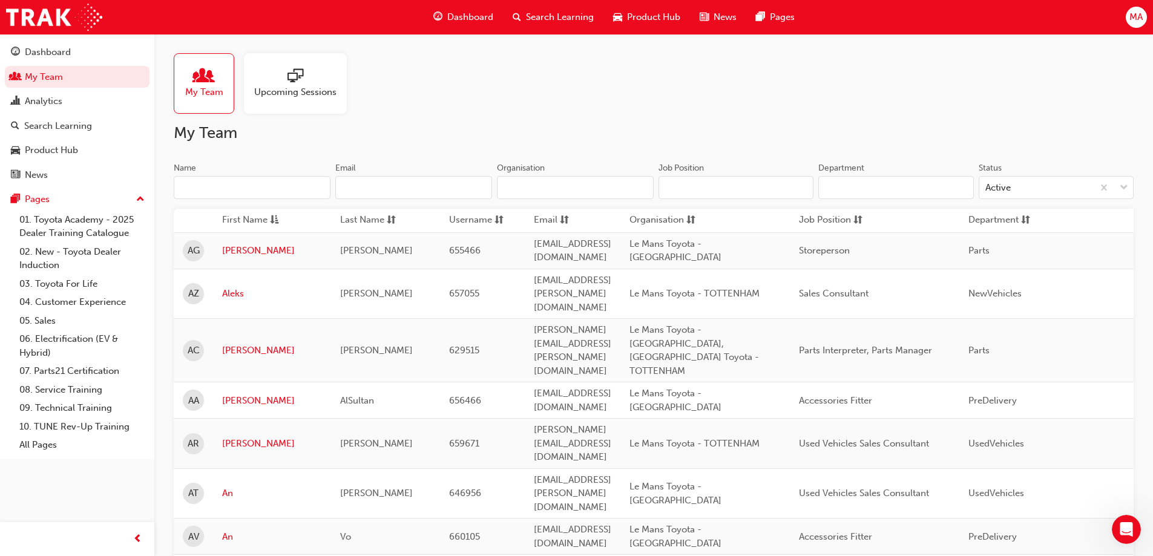
click at [551, 15] on span "Search Learning" at bounding box center [560, 17] width 68 height 14
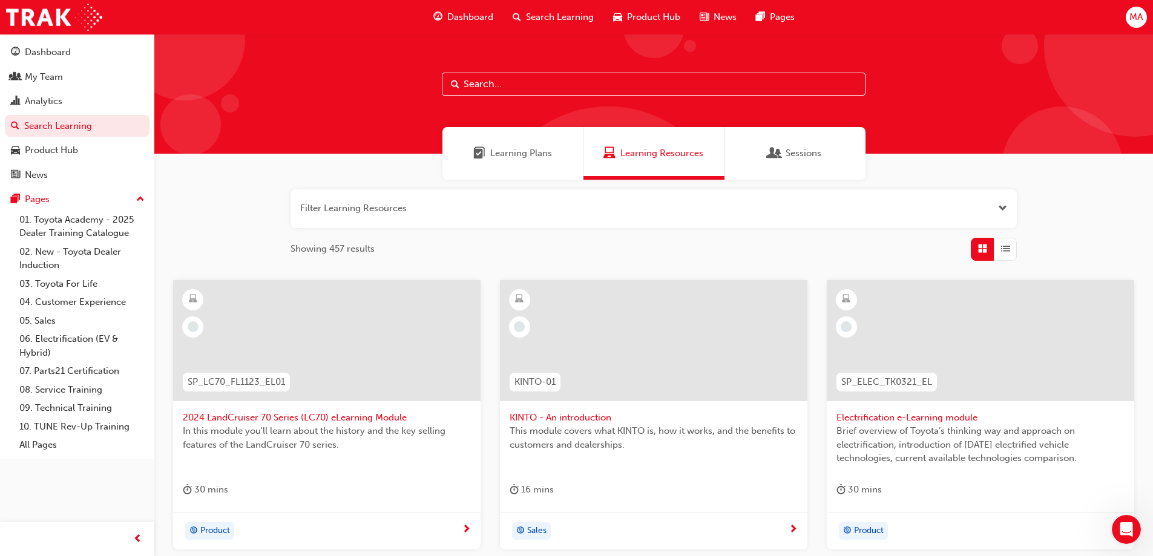
paste input "Technical Advisor Training"
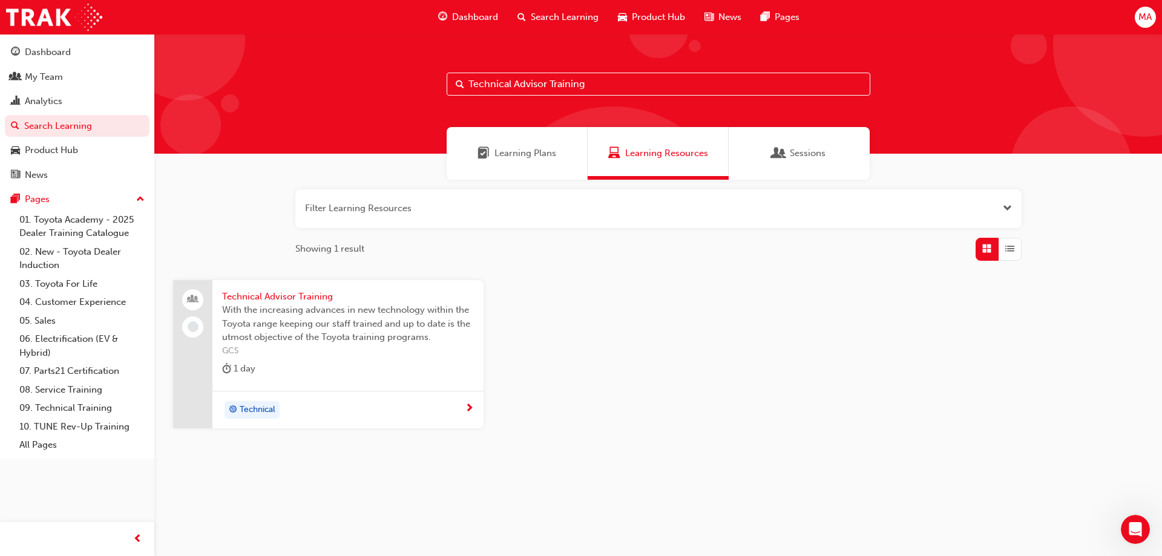
type input "Technical Advisor Training"
click at [320, 294] on span "Technical Advisor Training" at bounding box center [348, 297] width 252 height 14
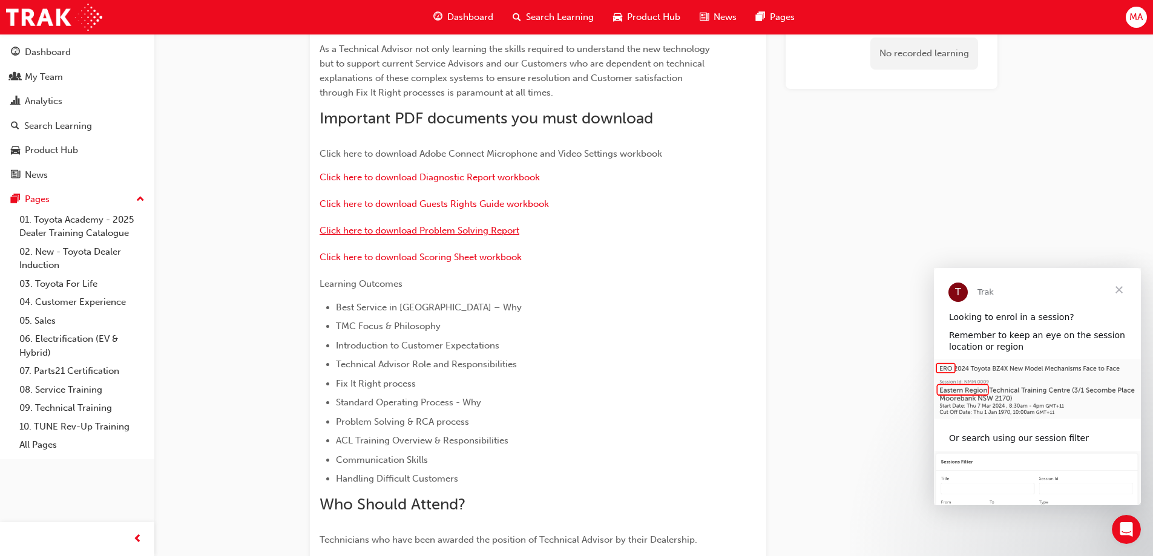
scroll to position [12, 0]
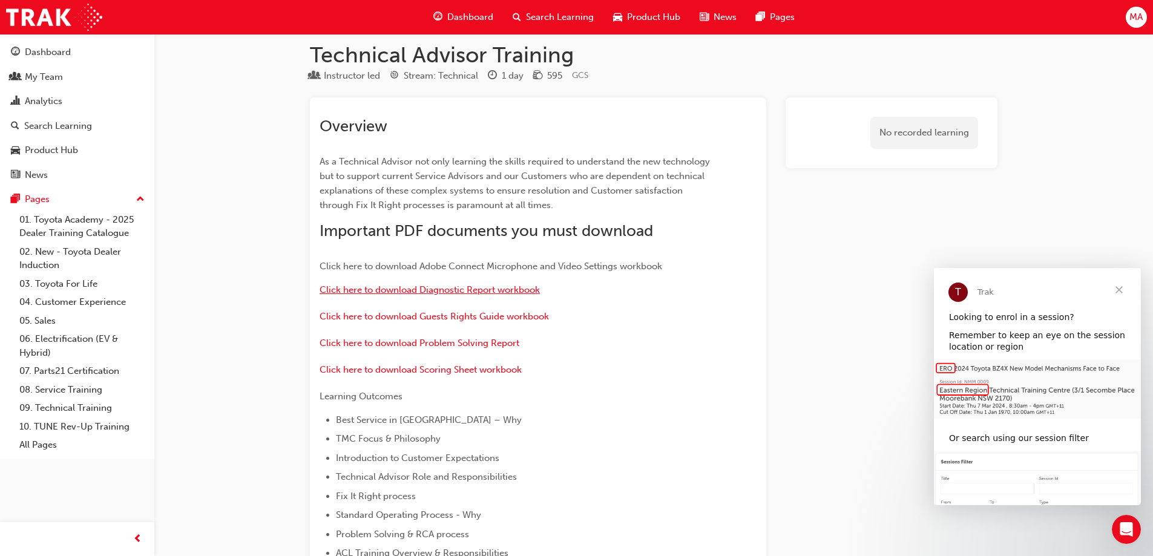
click at [458, 294] on span "Click here to download Diagnostic Report workbook" at bounding box center [430, 290] width 220 height 11
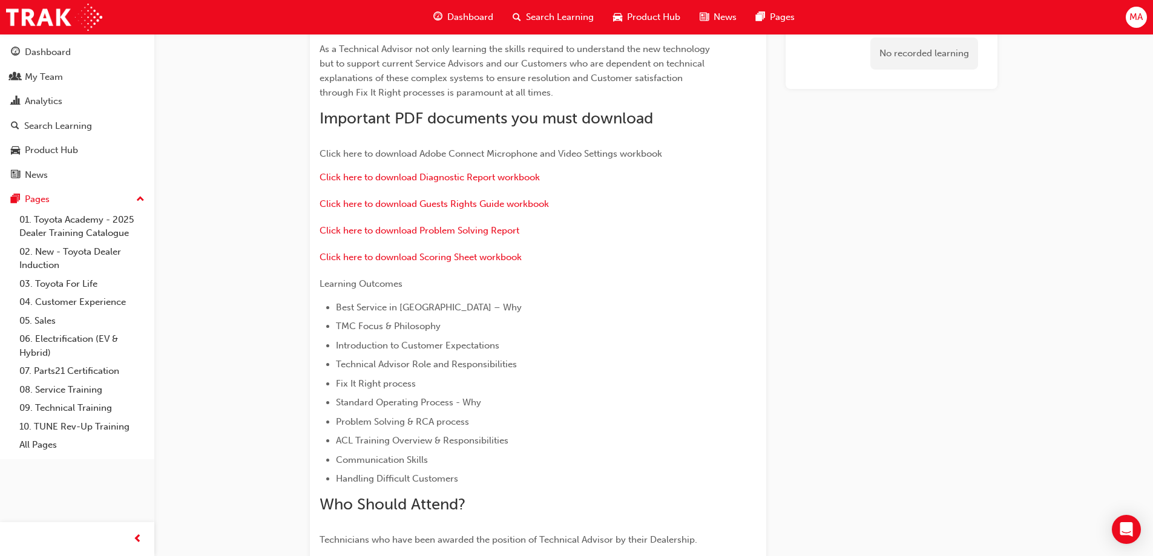
scroll to position [72, 0]
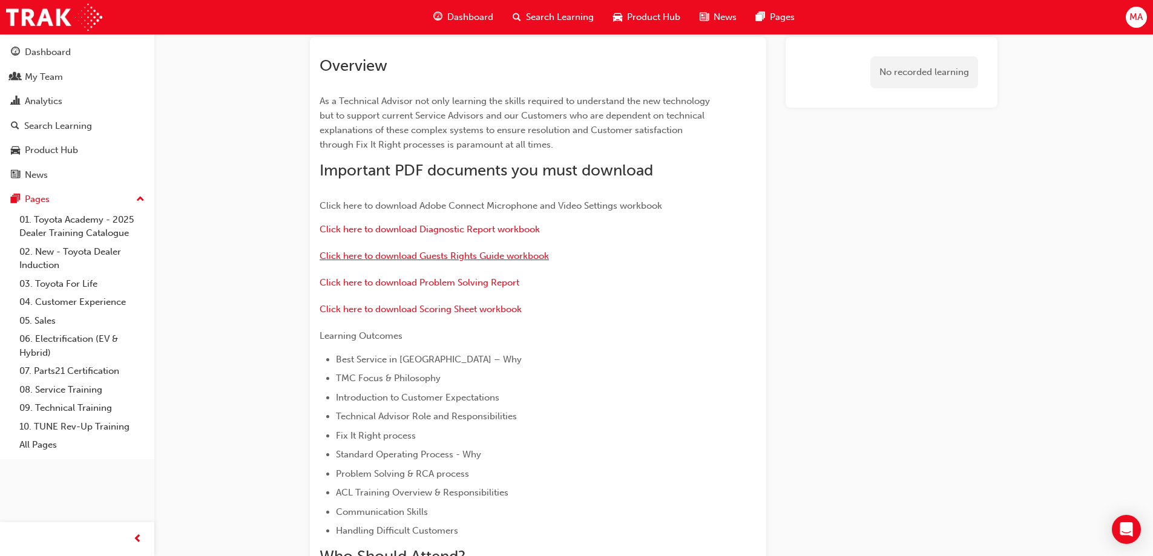
click at [388, 256] on span "Click here to download Guests Rights Guide workbook" at bounding box center [434, 256] width 229 height 11
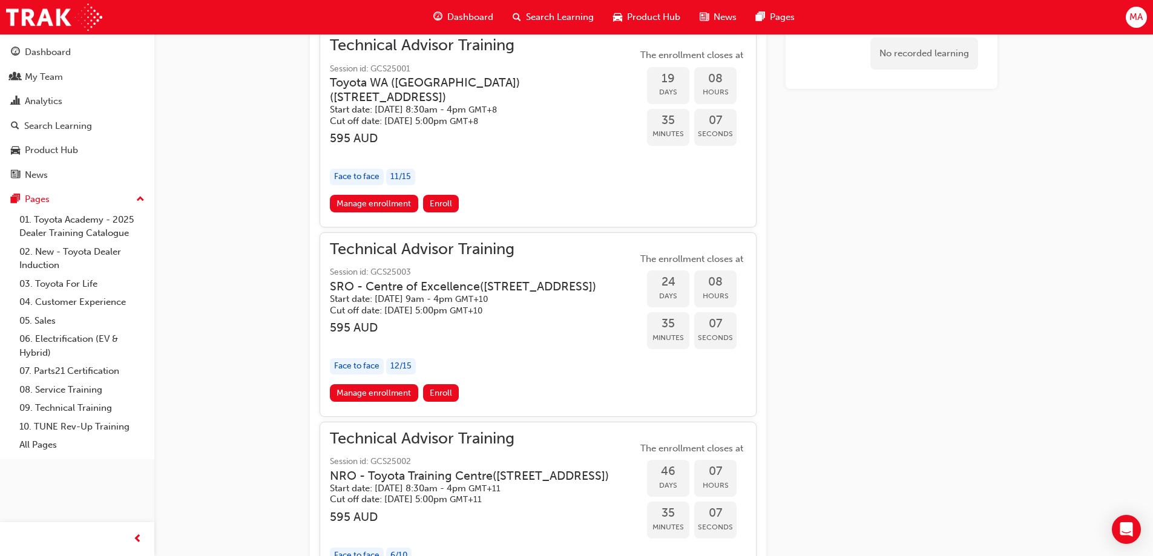
scroll to position [908, 0]
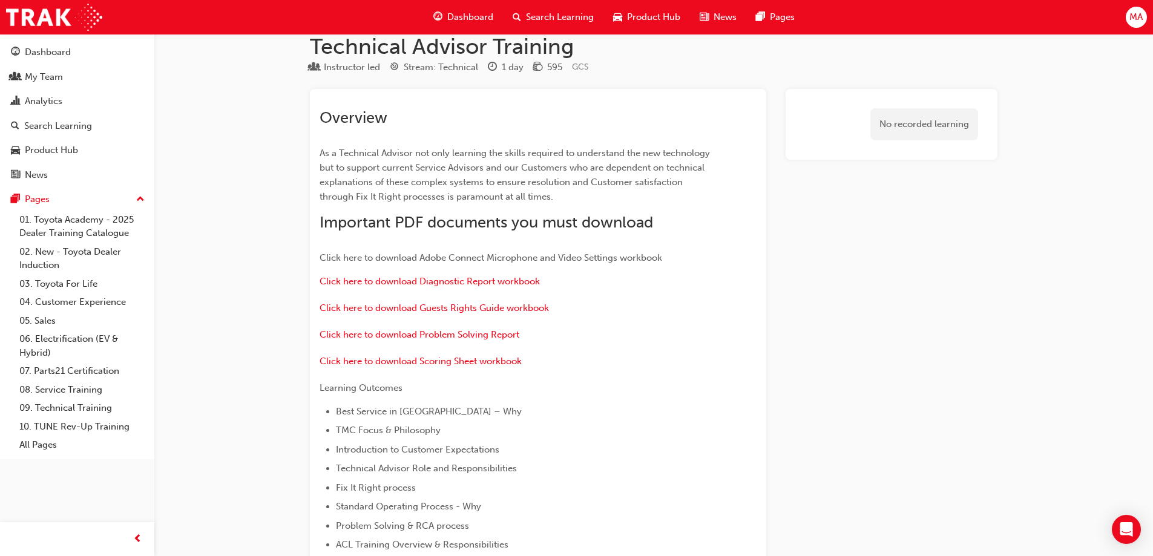
scroll to position [12, 0]
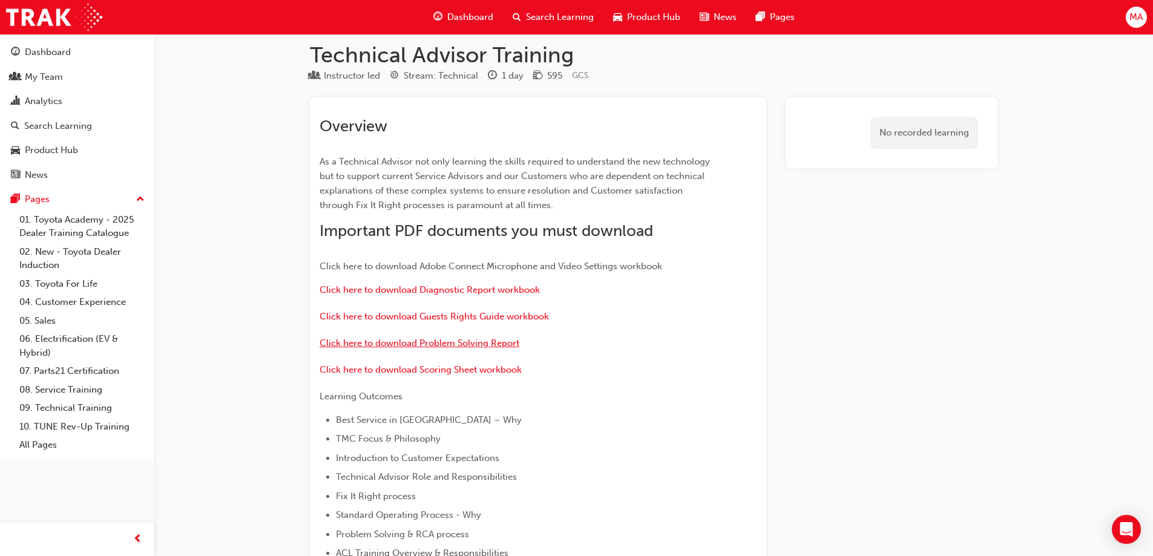
click at [438, 338] on span "Click here to download Problem Solving Report" at bounding box center [420, 343] width 200 height 11
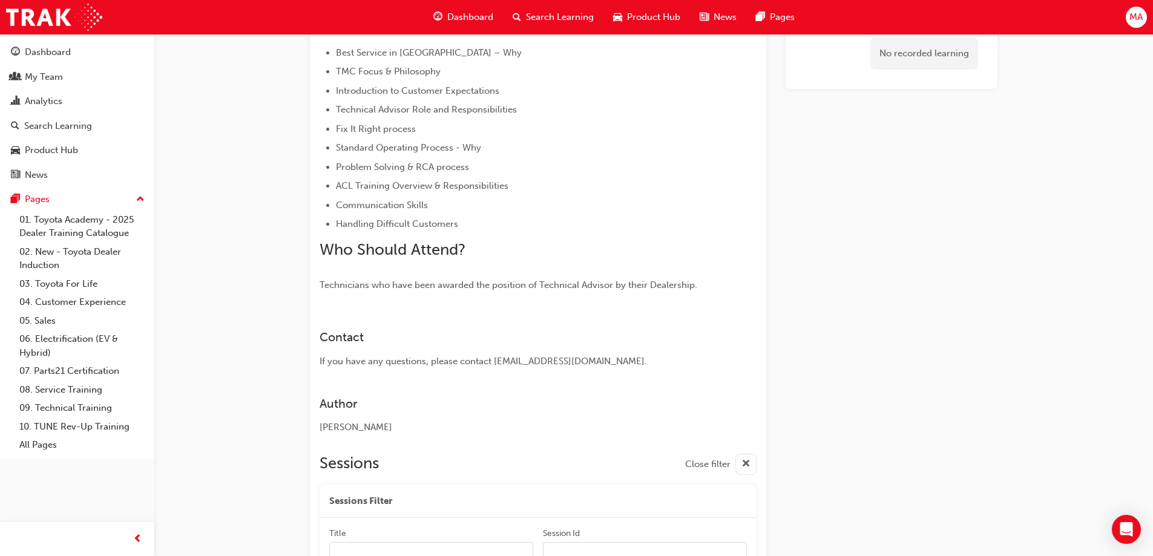
scroll to position [193, 0]
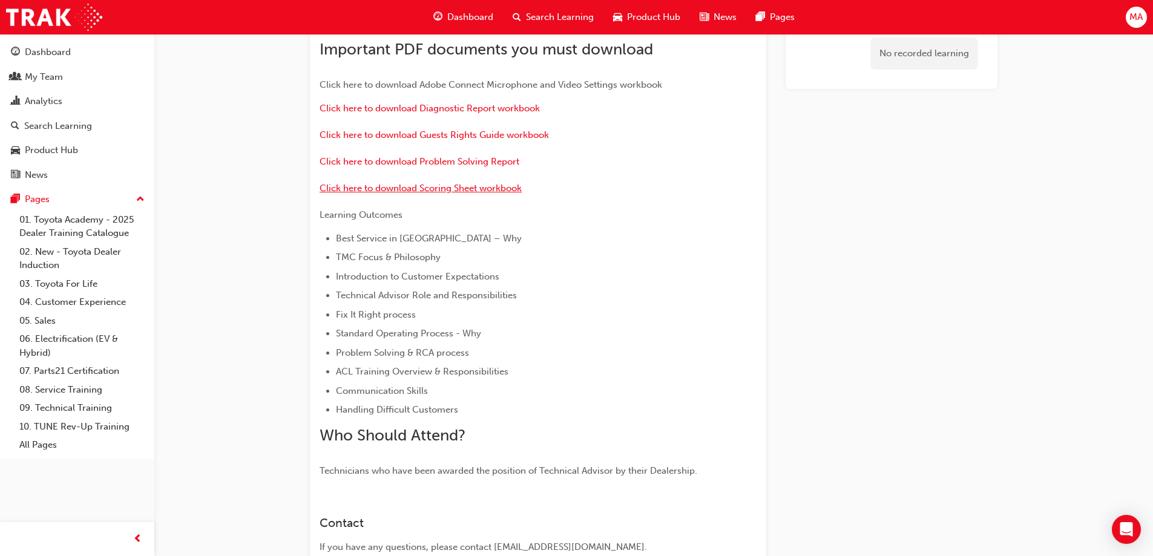
click at [431, 191] on span "Click here to download Scoring Sheet workbook" at bounding box center [421, 188] width 202 height 11
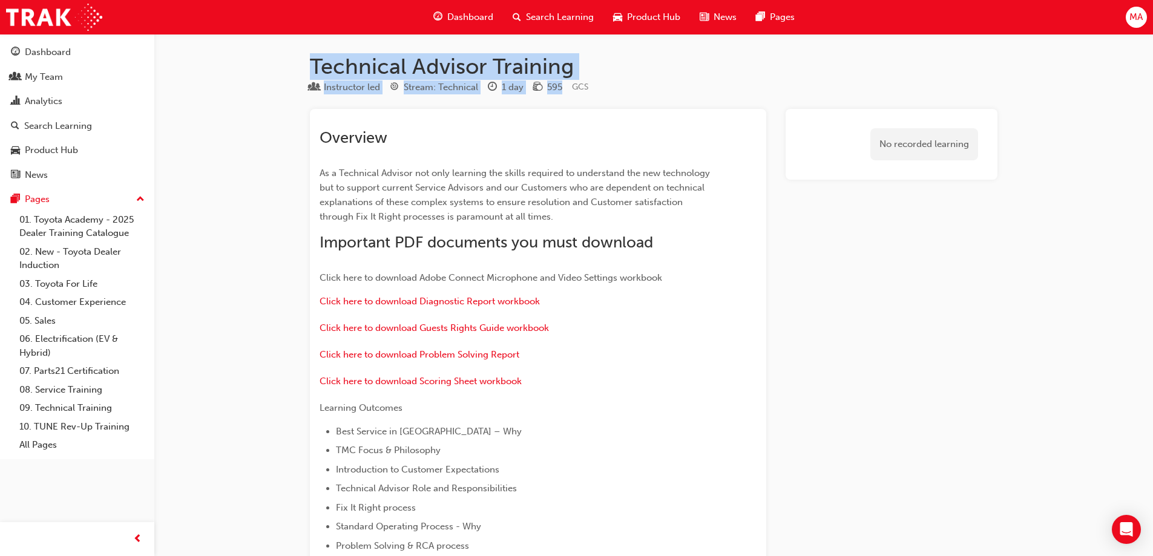
drag, startPoint x: 311, startPoint y: 64, endPoint x: 565, endPoint y: 84, distance: 254.4
click at [567, 67] on h1 "Technical Advisor Training" at bounding box center [654, 66] width 688 height 27
click at [567, 66] on h1 "Technical Advisor Training" at bounding box center [654, 66] width 688 height 27
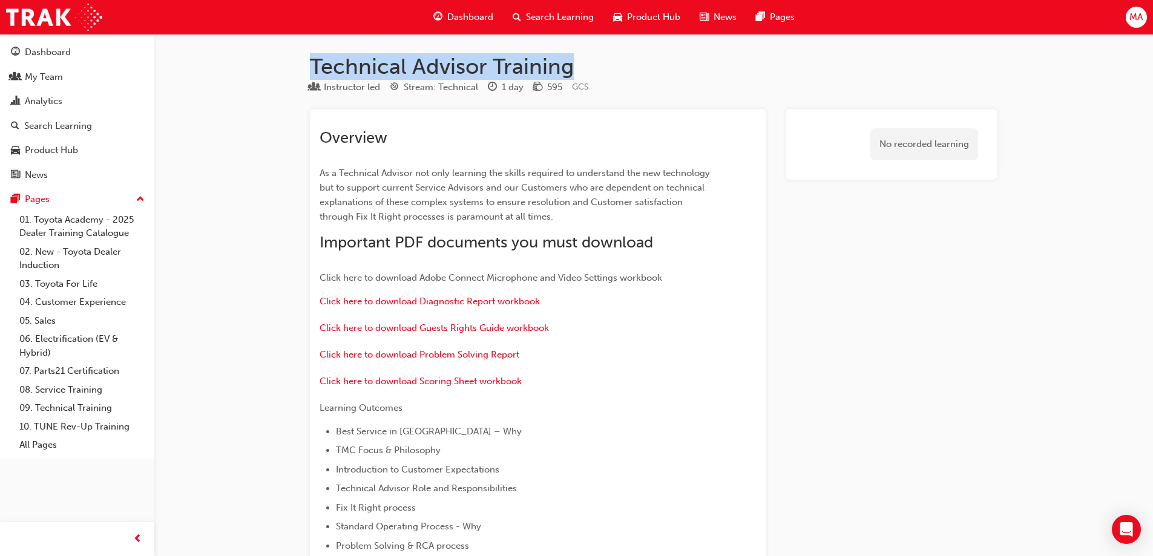
click at [568, 65] on h1 "Technical Advisor Training" at bounding box center [654, 66] width 688 height 27
drag, startPoint x: 570, startPoint y: 65, endPoint x: 508, endPoint y: 56, distance: 62.3
click at [508, 56] on h1 "Technical Advisor Training" at bounding box center [654, 66] width 688 height 27
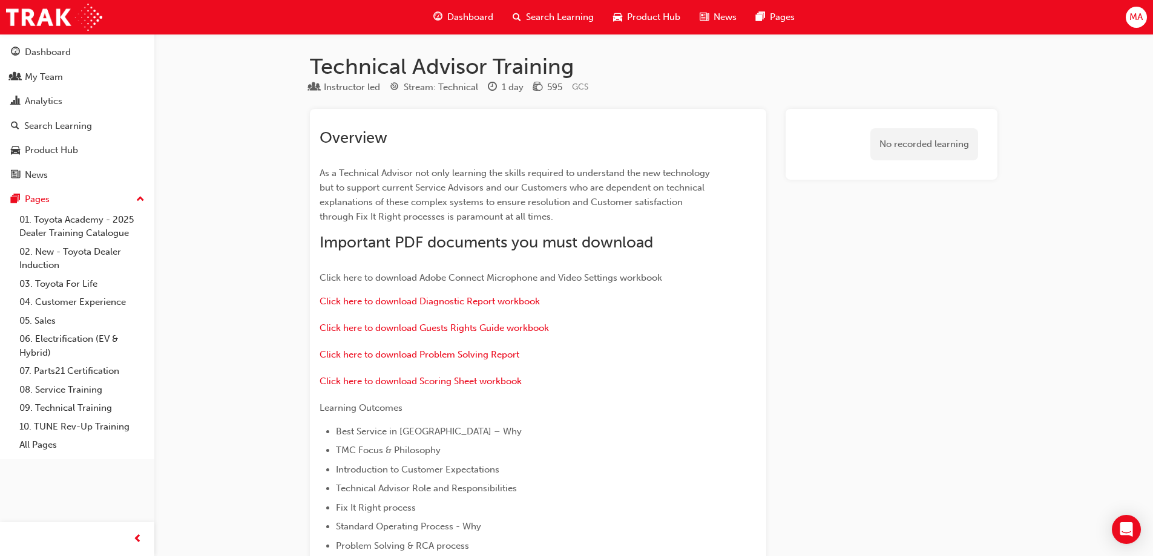
click at [509, 61] on h1 "Technical Advisor Training" at bounding box center [654, 66] width 688 height 27
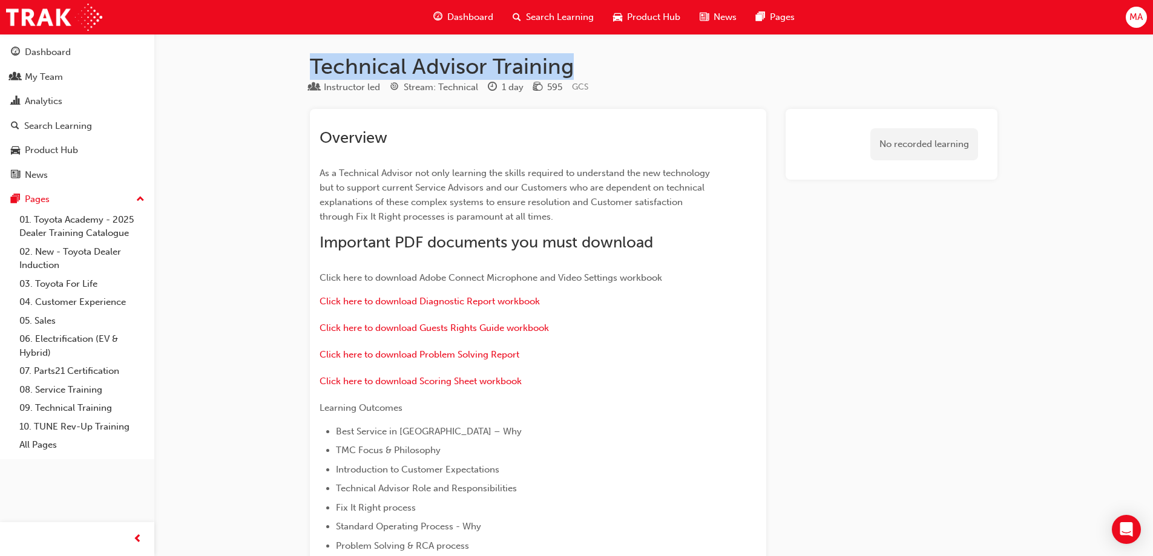
click at [510, 61] on h1 "Technical Advisor Training" at bounding box center [654, 66] width 688 height 27
copy h1 "Technical Advisor Training"
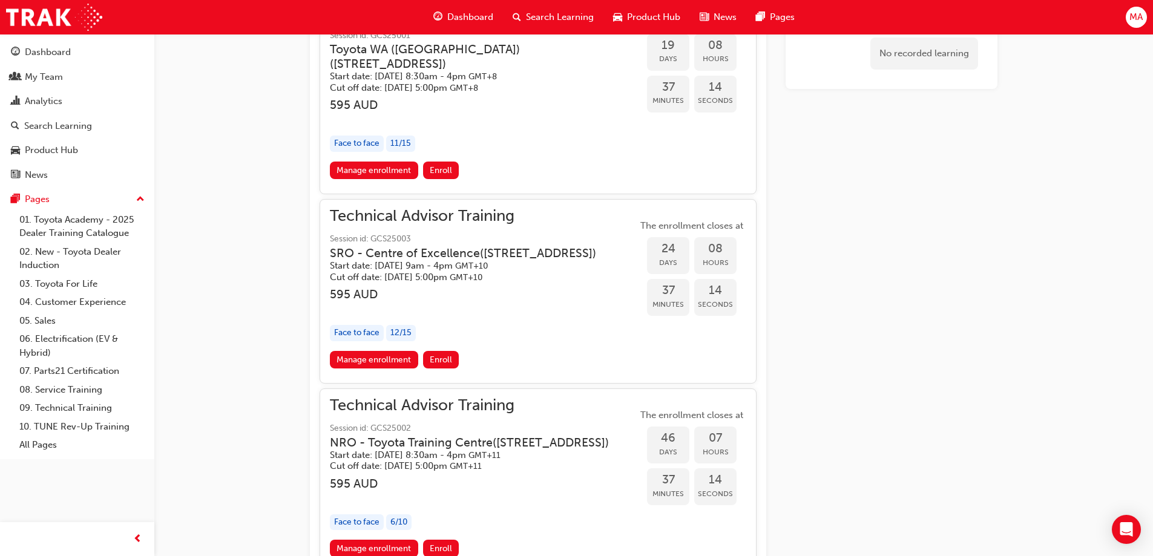
scroll to position [1029, 0]
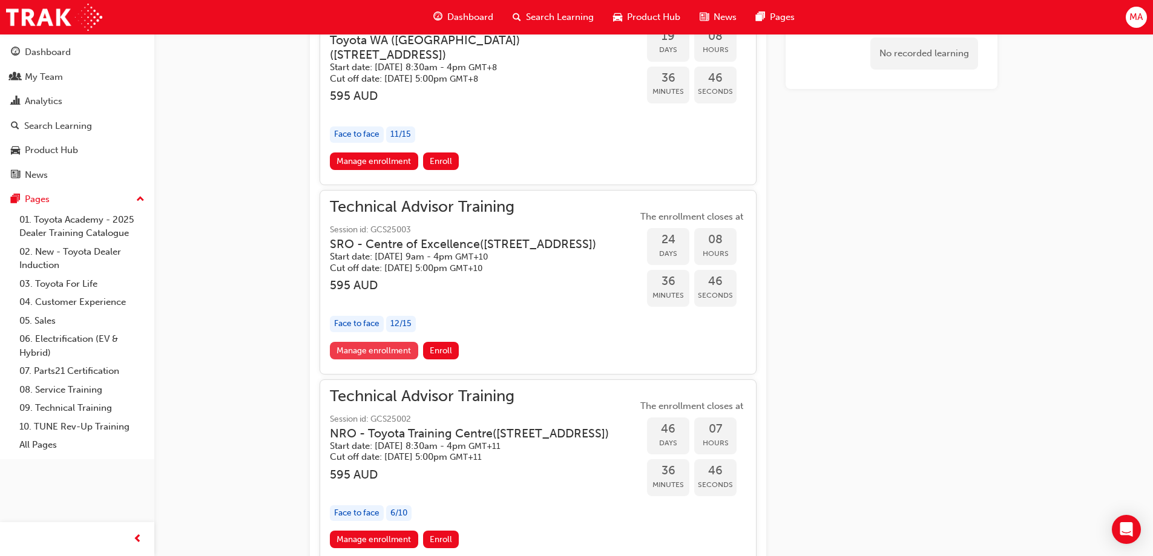
click at [404, 360] on link "Manage enrollment" at bounding box center [374, 351] width 88 height 18
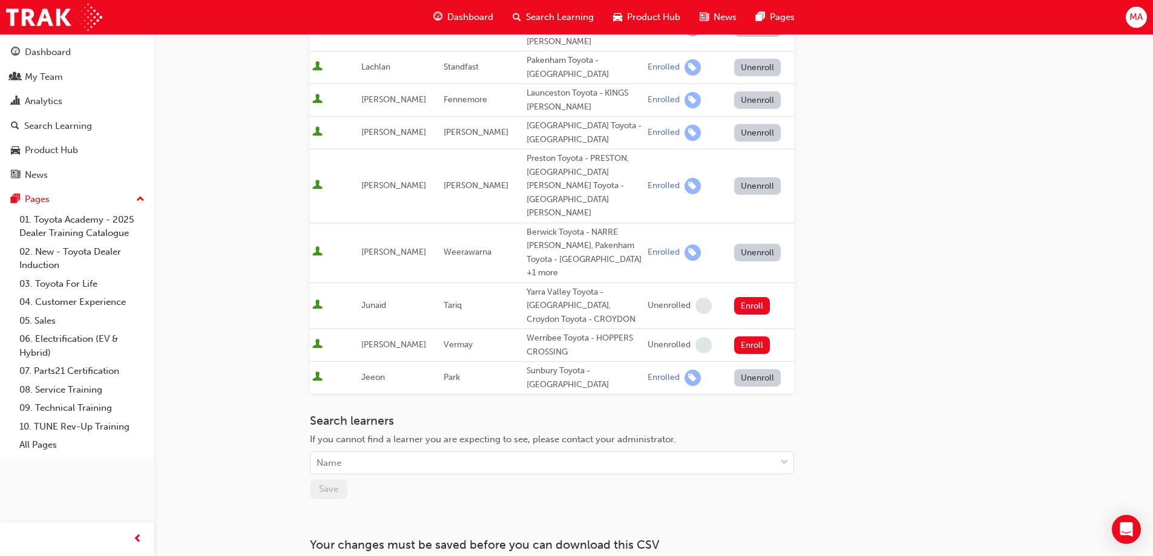
scroll to position [493, 0]
click at [346, 452] on div "Name" at bounding box center [543, 462] width 465 height 21
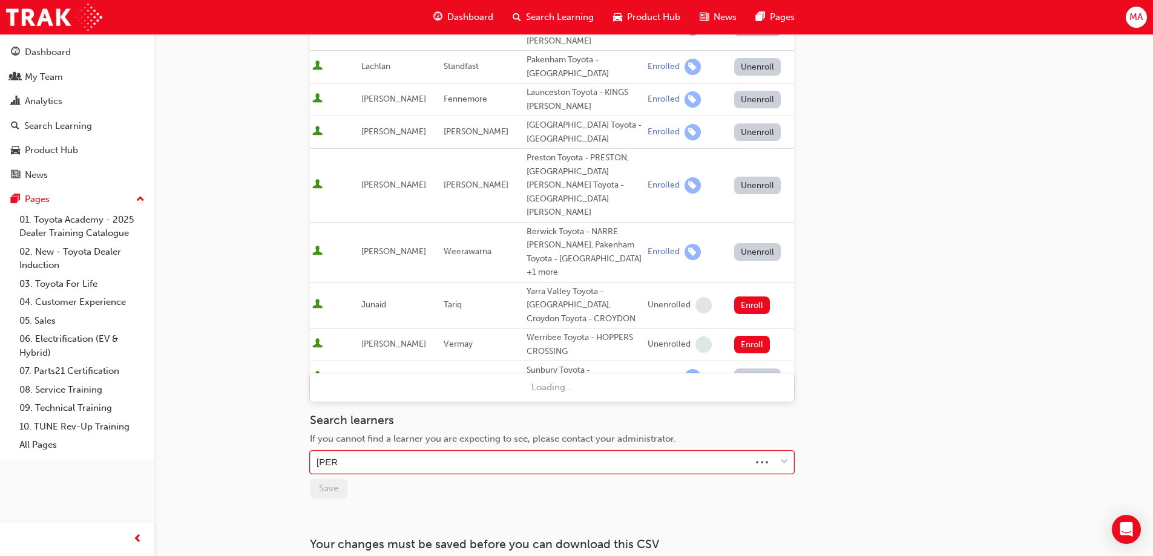
type input "harry"
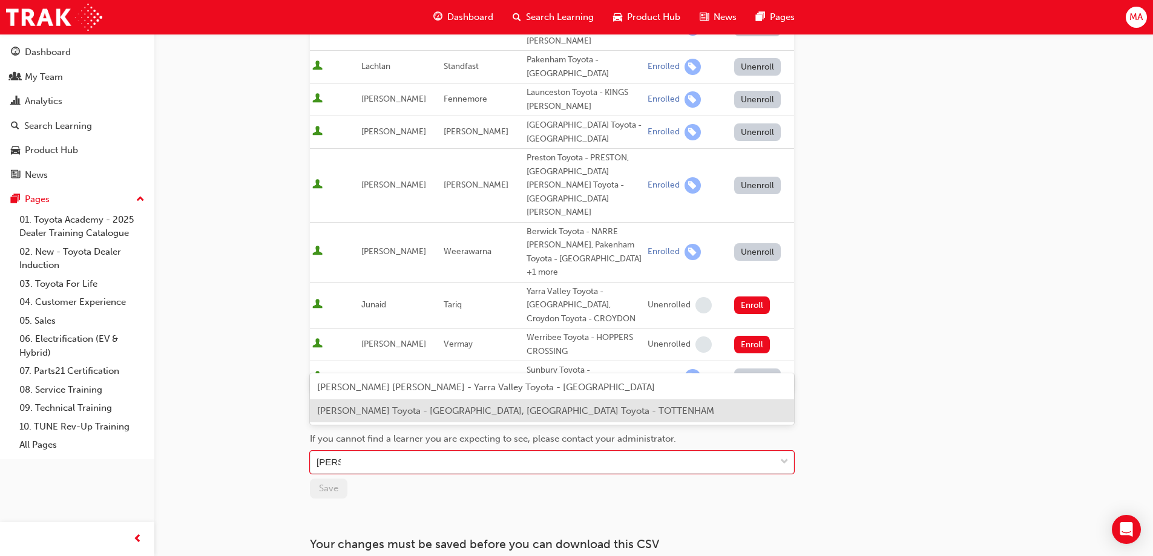
click at [425, 409] on span "Harry Tuldanes - Le Mans Toyota - DEER PARK, Le Mans Toyota - TOTTENHAM" at bounding box center [515, 411] width 397 height 11
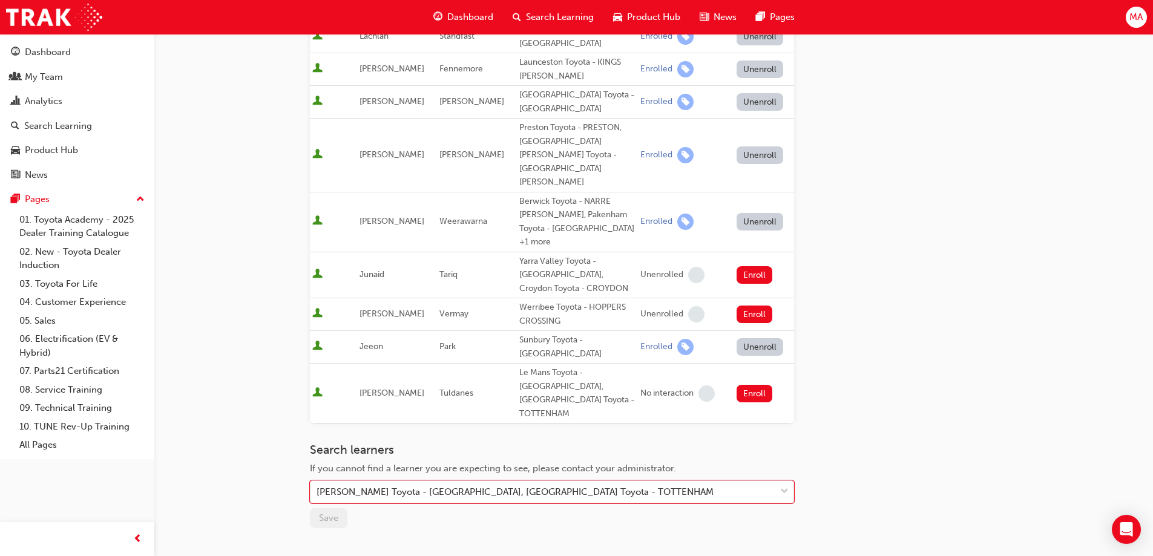
scroll to position [540, 0]
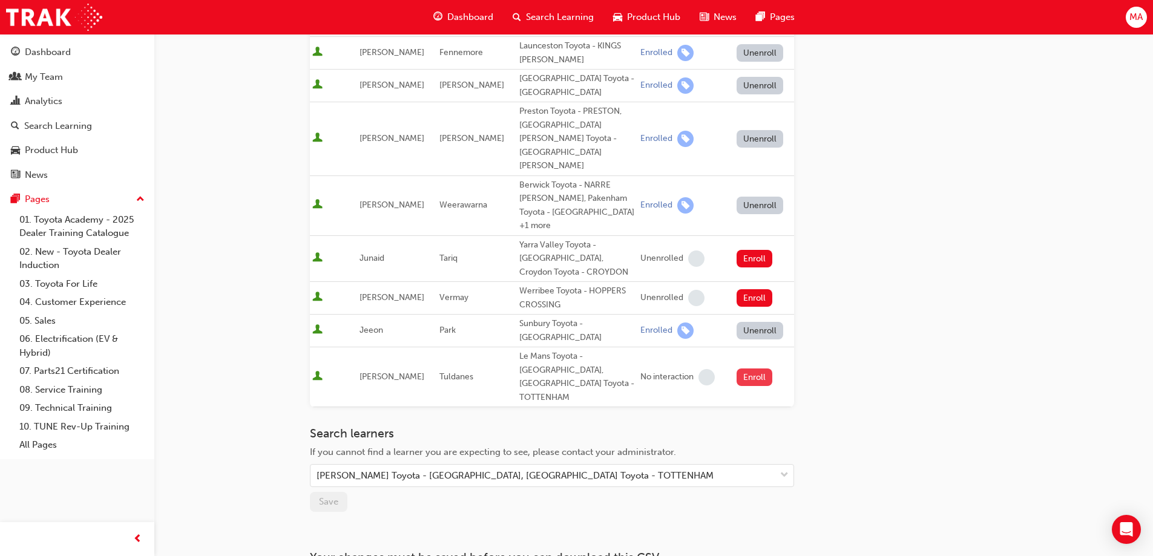
click at [754, 369] on button "Enroll" at bounding box center [755, 378] width 36 height 18
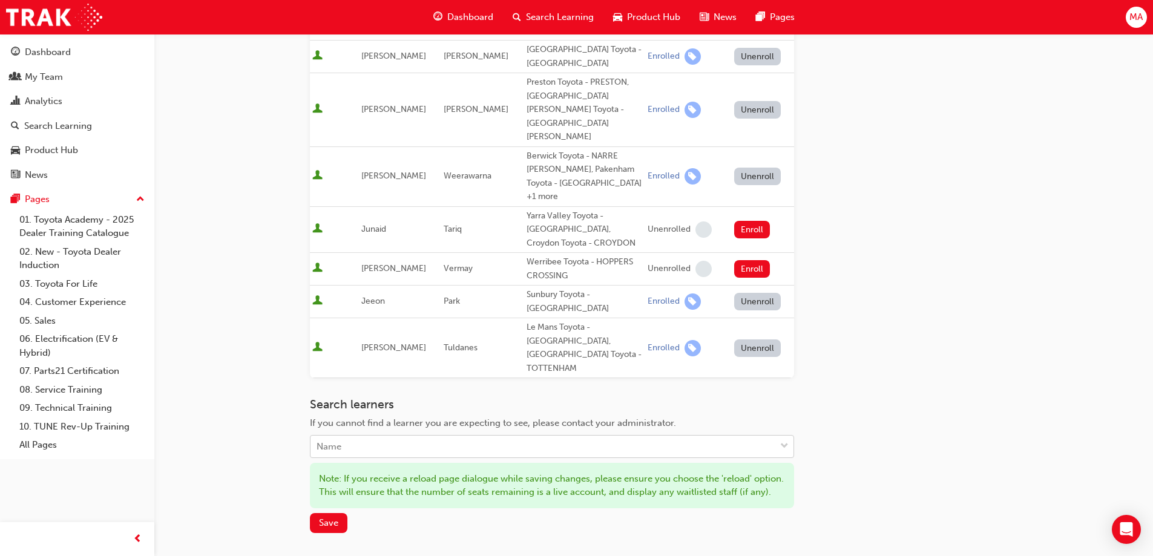
scroll to position [604, 0]
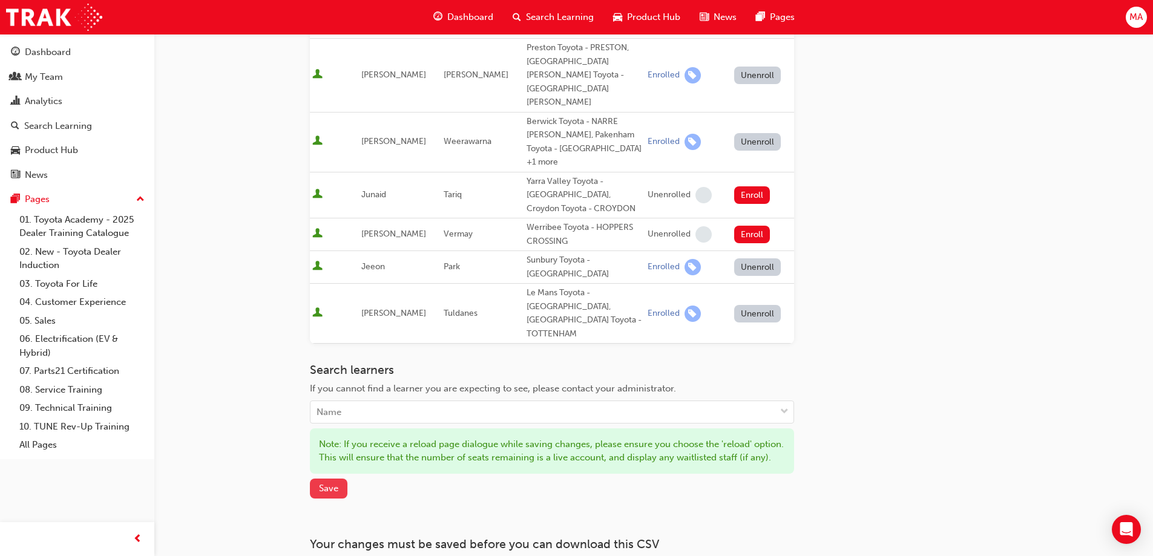
click at [325, 483] on span "Save" at bounding box center [328, 488] width 19 height 11
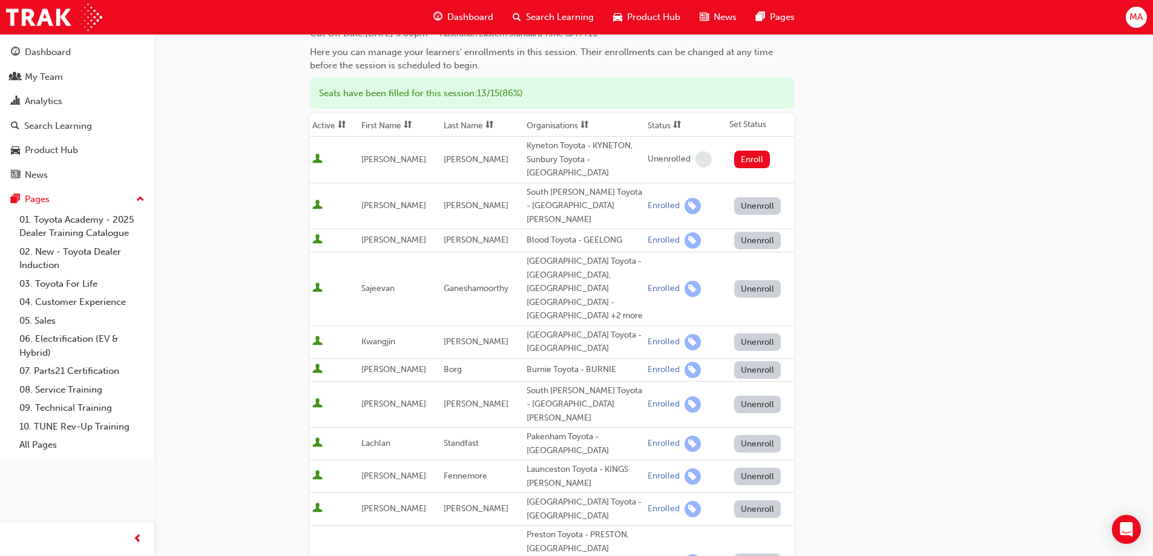
scroll to position [0, 0]
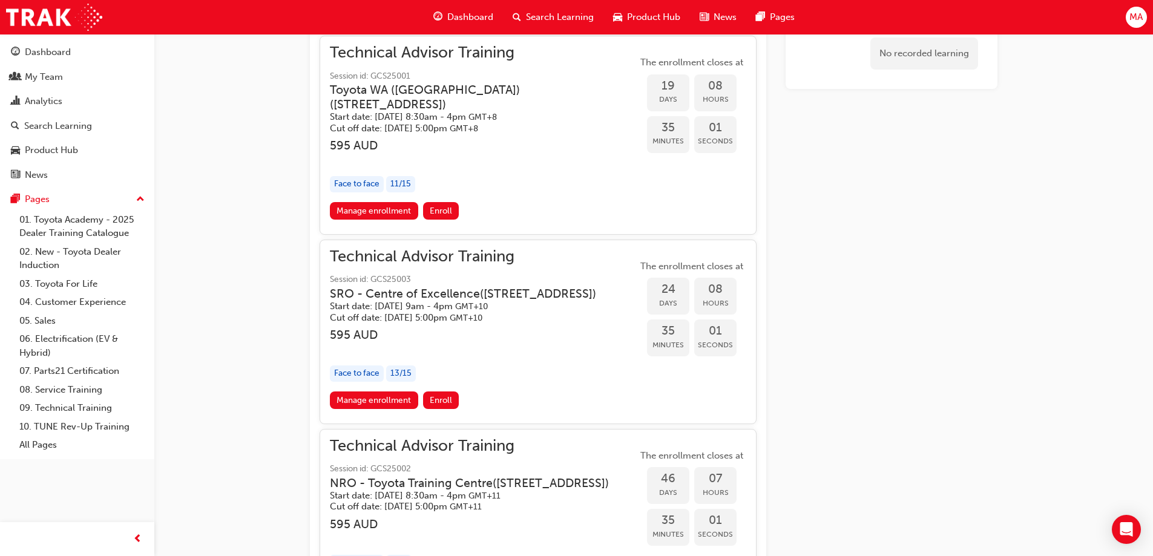
scroll to position [980, 0]
click at [388, 409] on link "Manage enrollment" at bounding box center [374, 400] width 88 height 18
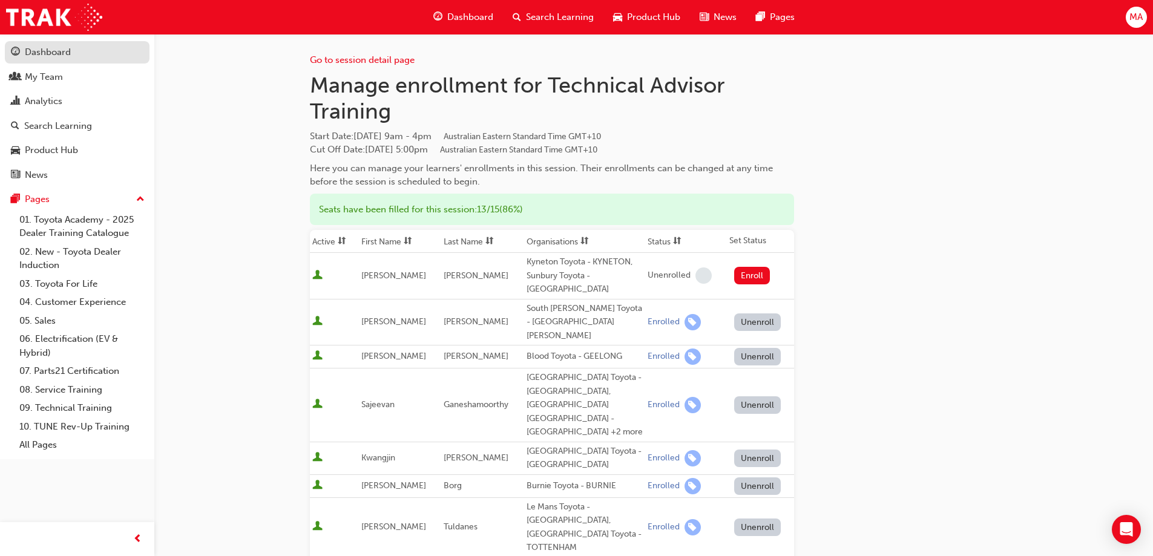
click at [94, 49] on div "Dashboard" at bounding box center [77, 52] width 133 height 15
